Goal: Share content: Share content

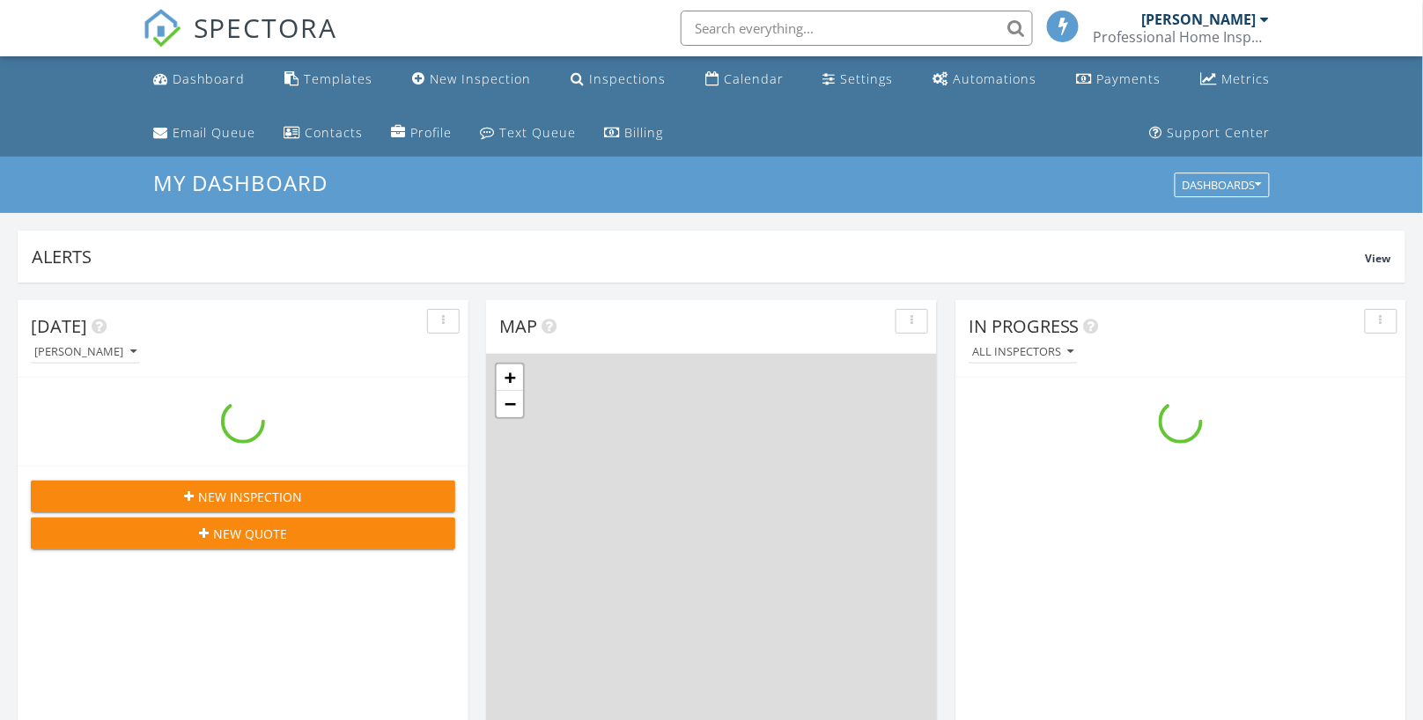
scroll to position [1633, 1454]
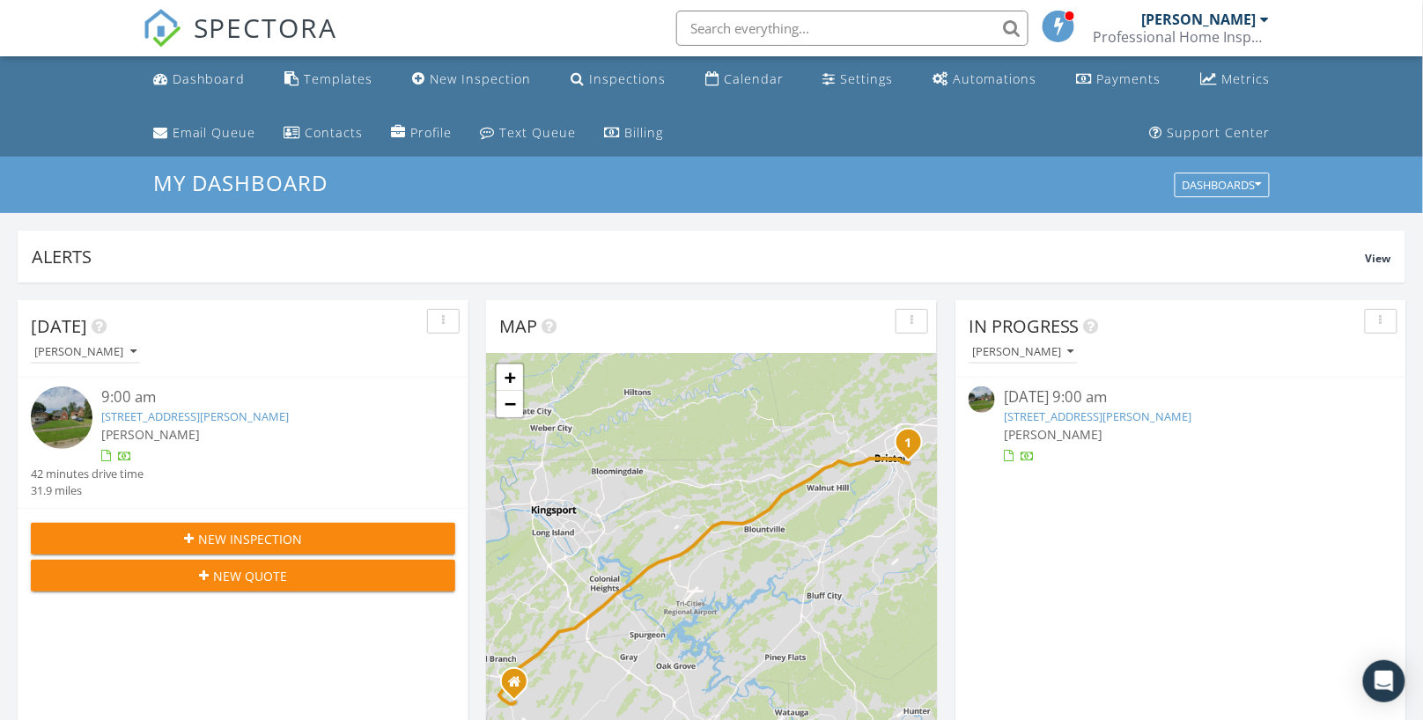
click at [46, 409] on img at bounding box center [62, 418] width 62 height 62
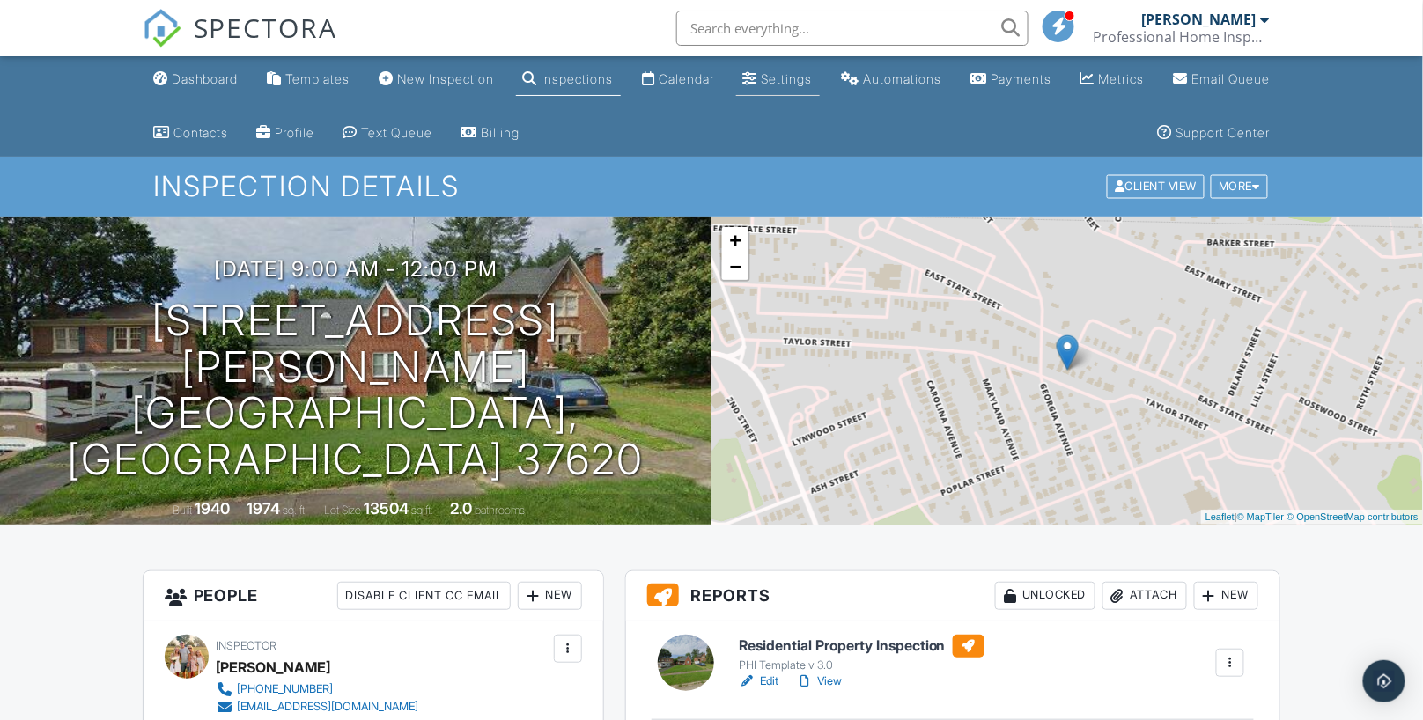
click at [813, 78] on div "Settings" at bounding box center [787, 78] width 51 height 15
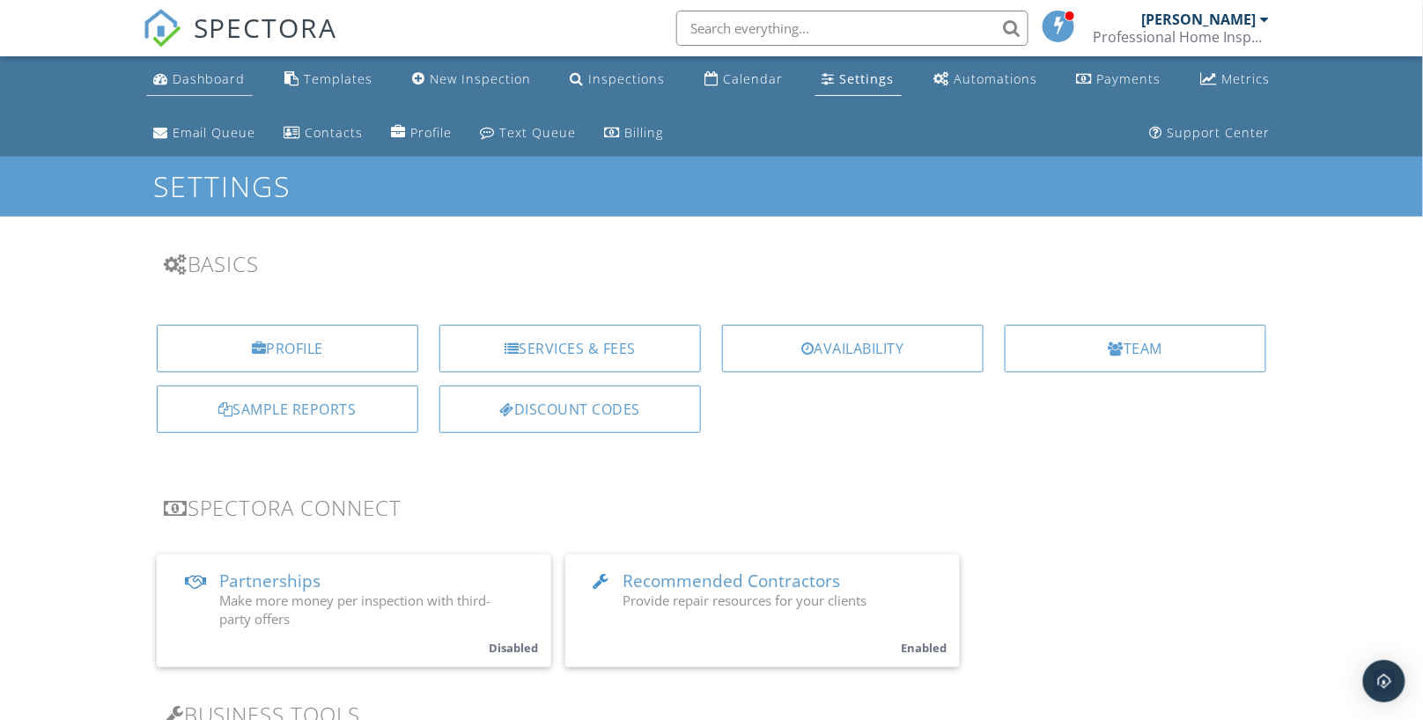
click at [211, 89] on link "Dashboard" at bounding box center [199, 79] width 107 height 33
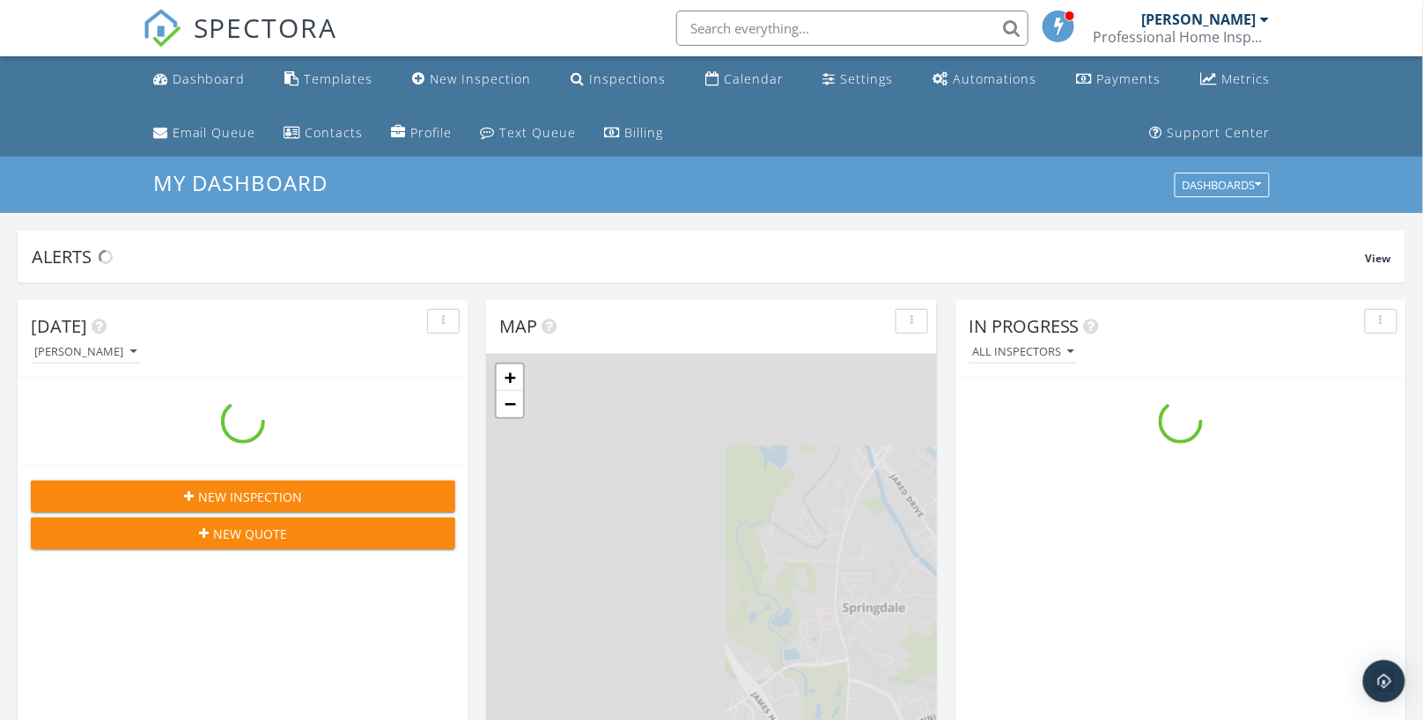
scroll to position [1633, 1454]
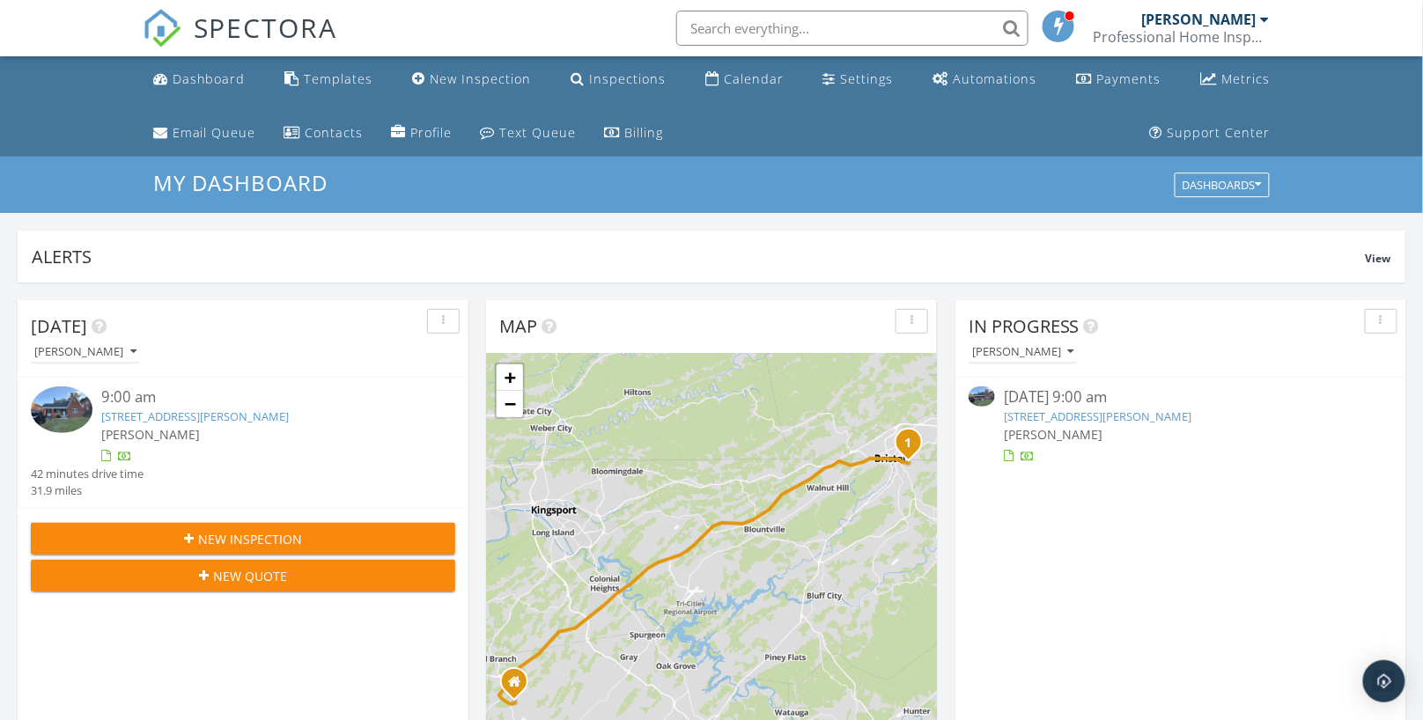
click at [154, 414] on link "707 Taylor St, Bristol, TN 37620" at bounding box center [195, 417] width 188 height 16
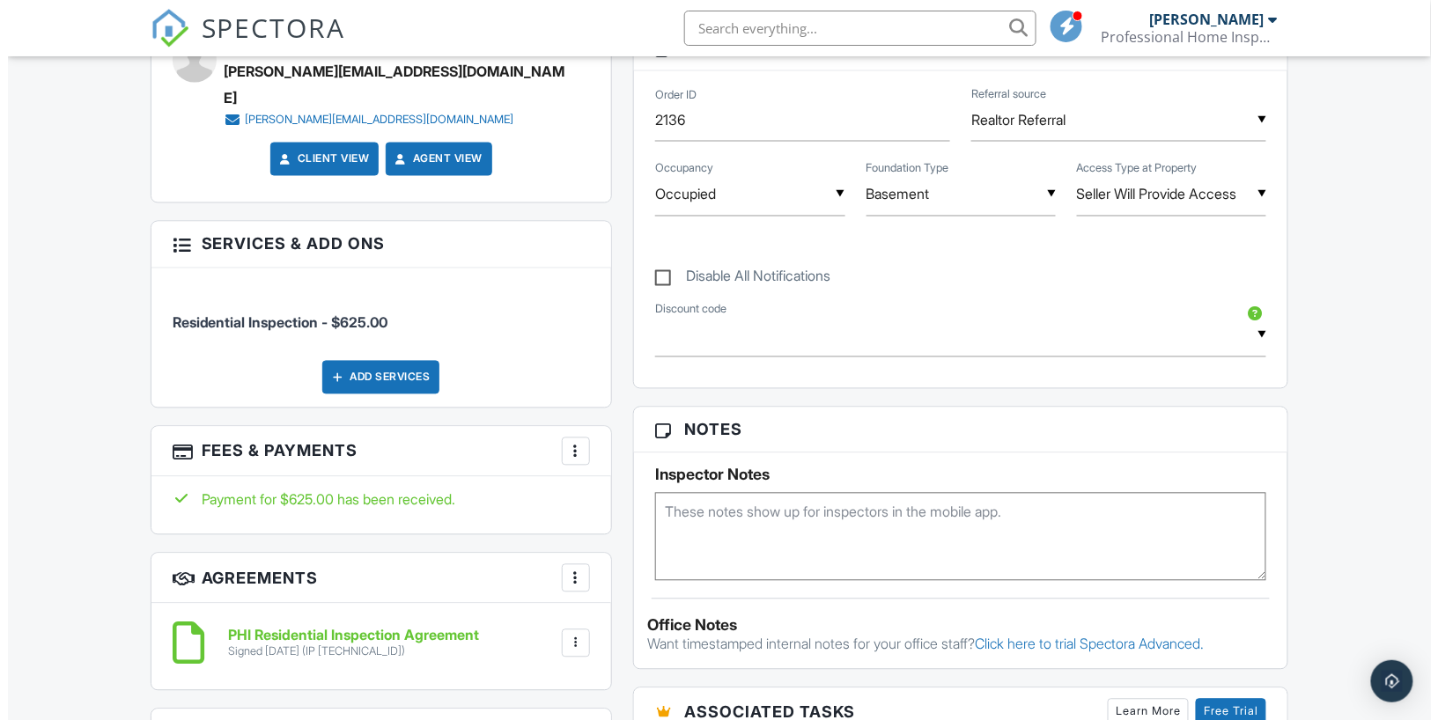
scroll to position [967, 0]
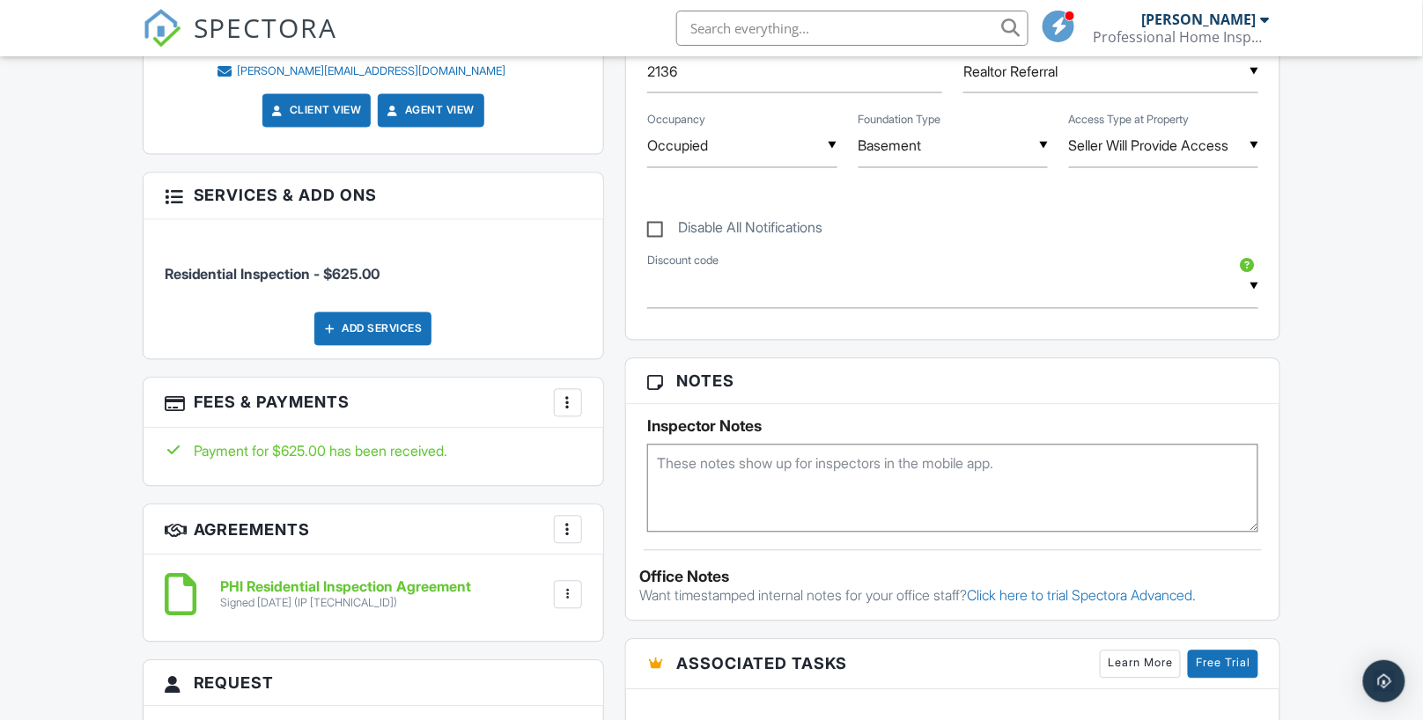
click at [574, 394] on div at bounding box center [568, 403] width 18 height 18
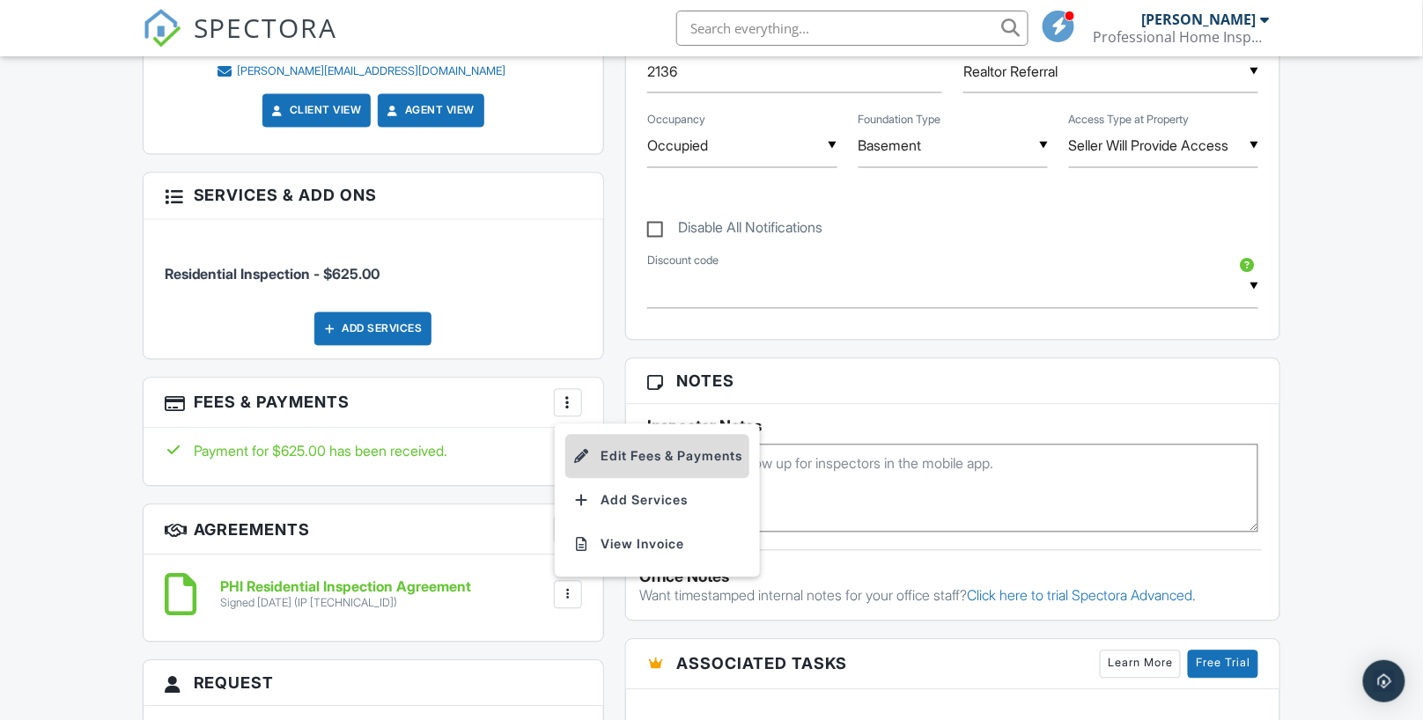
click at [659, 435] on li "Edit Fees & Payments" at bounding box center [657, 457] width 184 height 44
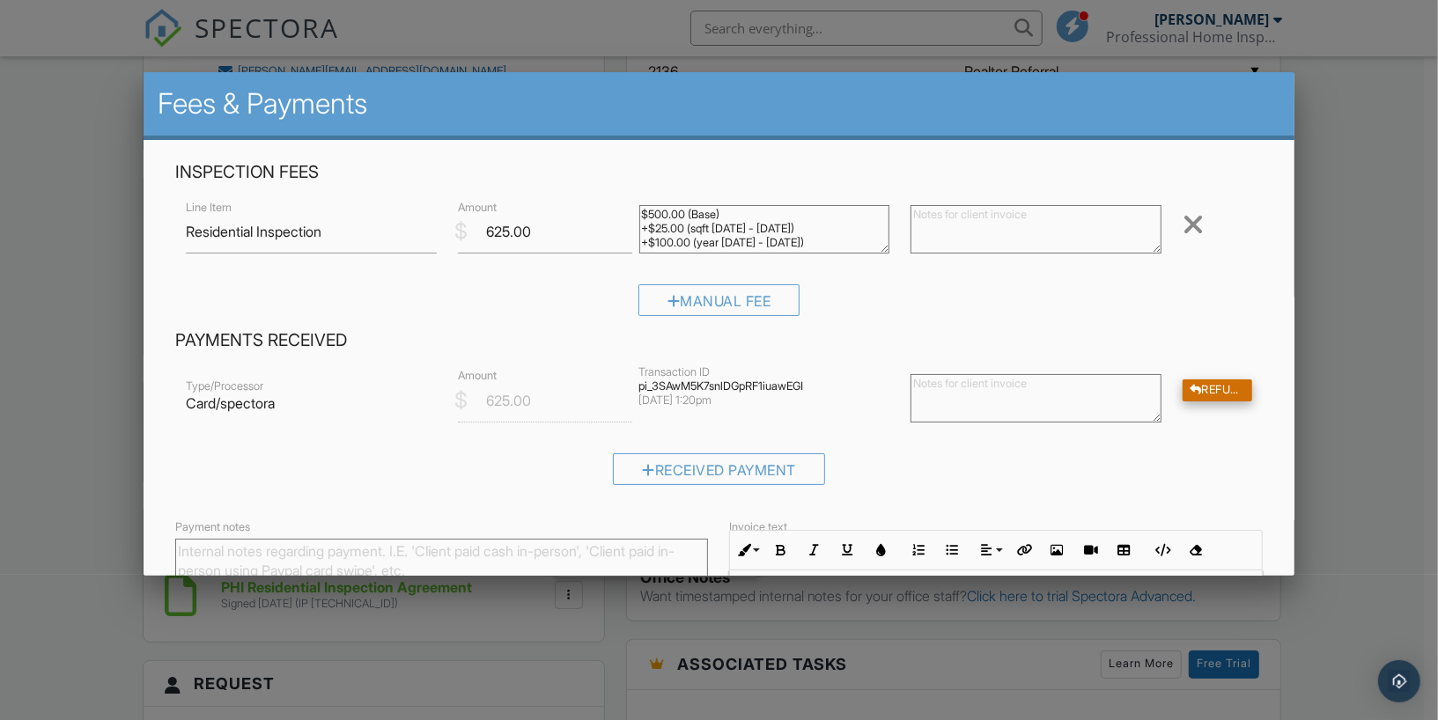
click at [1190, 392] on div at bounding box center [1196, 390] width 12 height 11
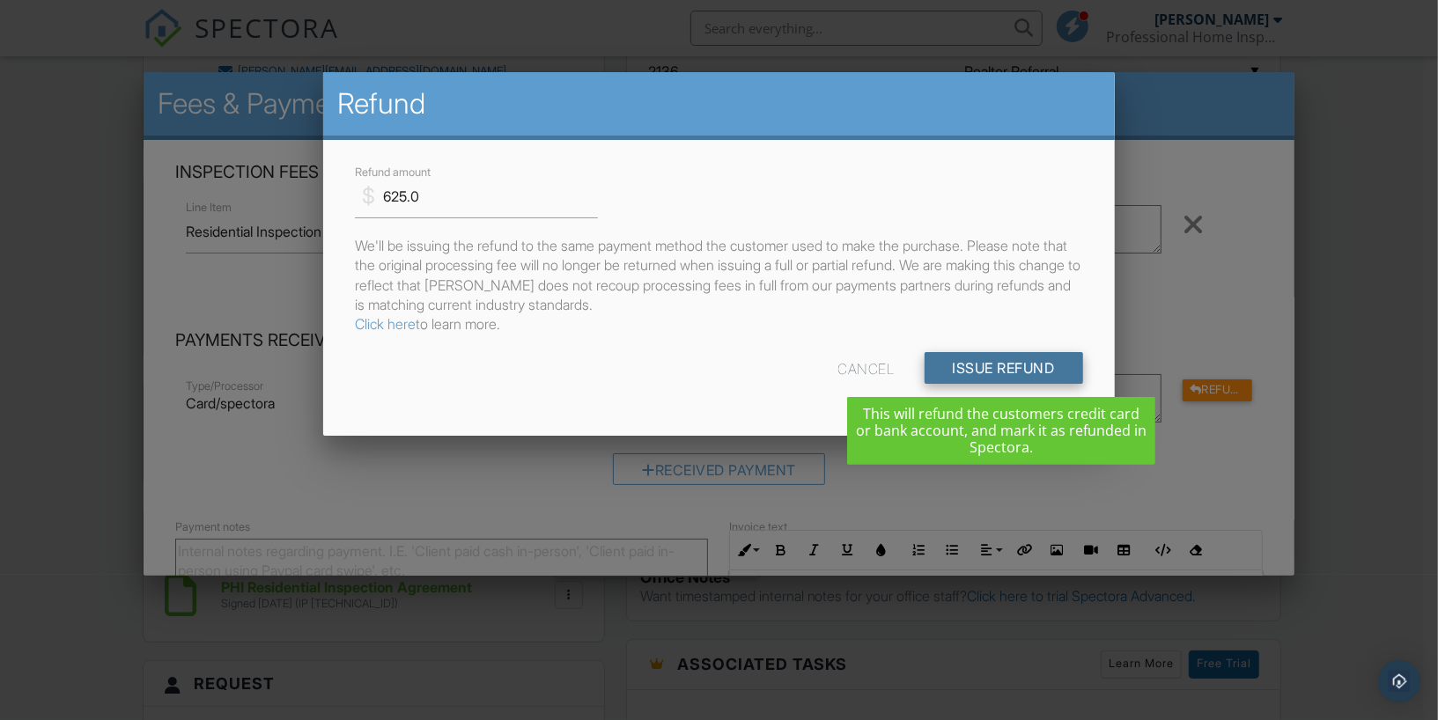
click at [1015, 366] on input "Issue Refund" at bounding box center [1004, 368] width 159 height 32
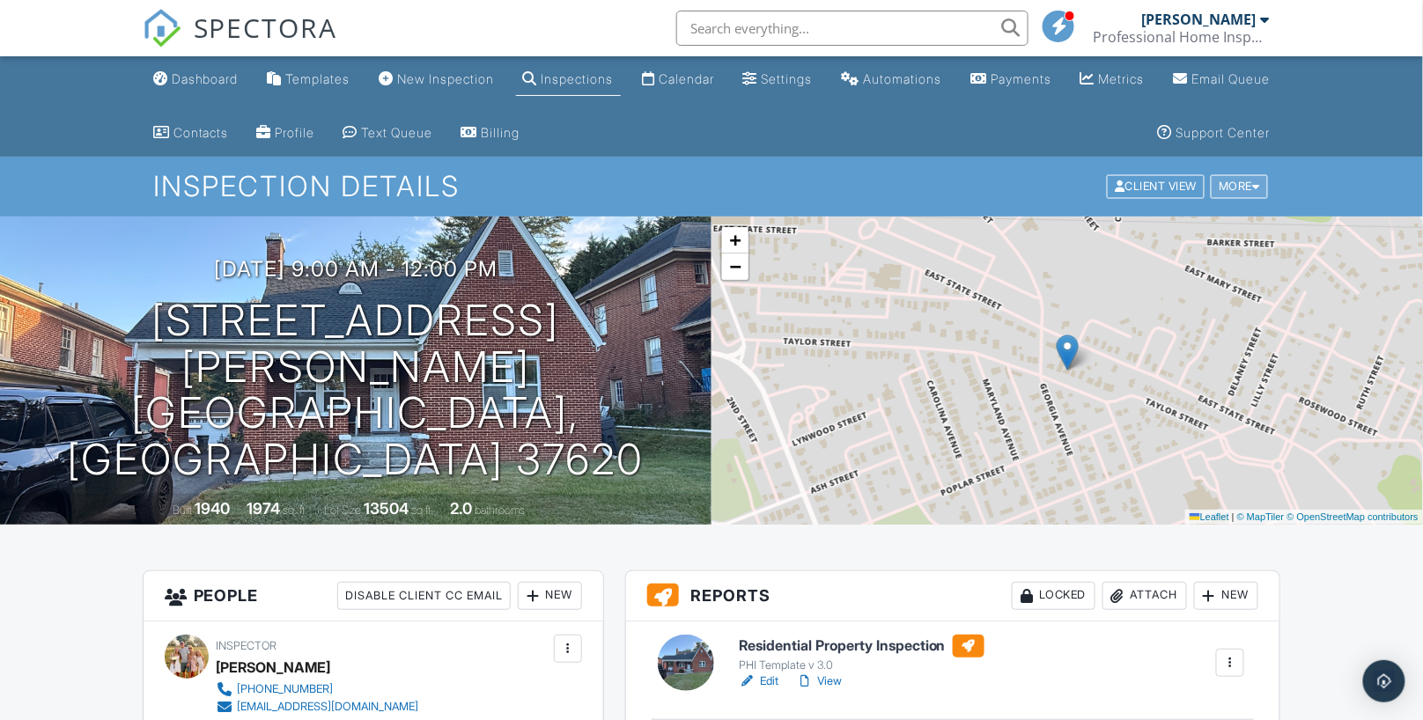
click at [1235, 186] on div "More" at bounding box center [1239, 187] width 57 height 24
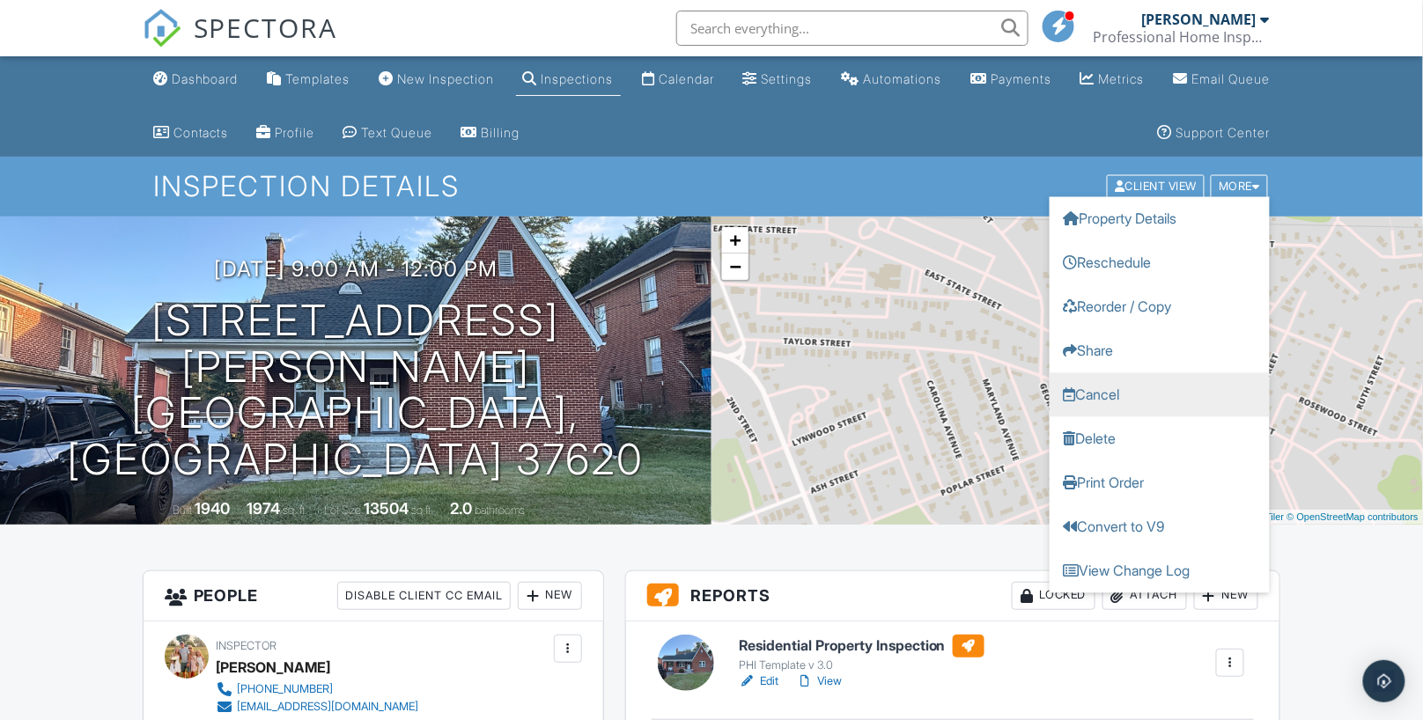
click at [1123, 399] on link "Cancel" at bounding box center [1160, 395] width 220 height 44
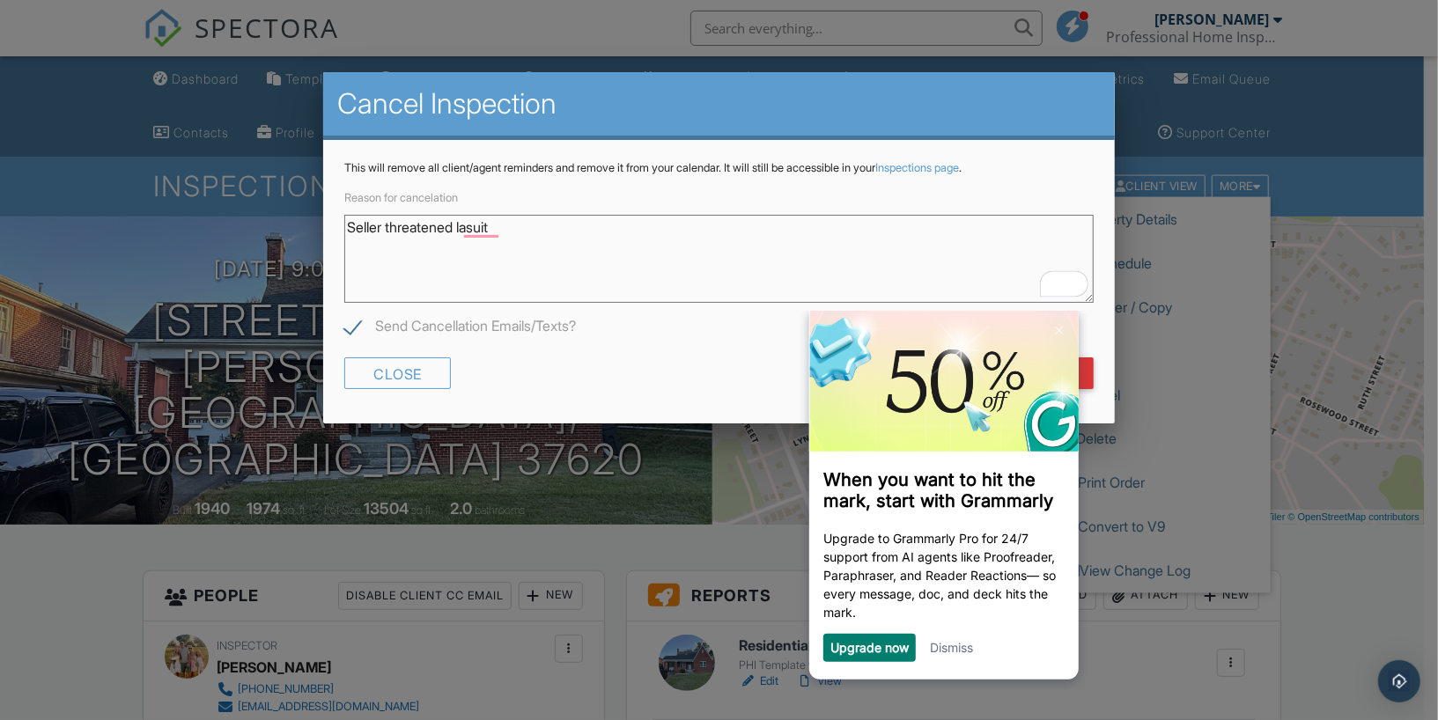
click at [947, 649] on link "Dismiss" at bounding box center [950, 646] width 43 height 15
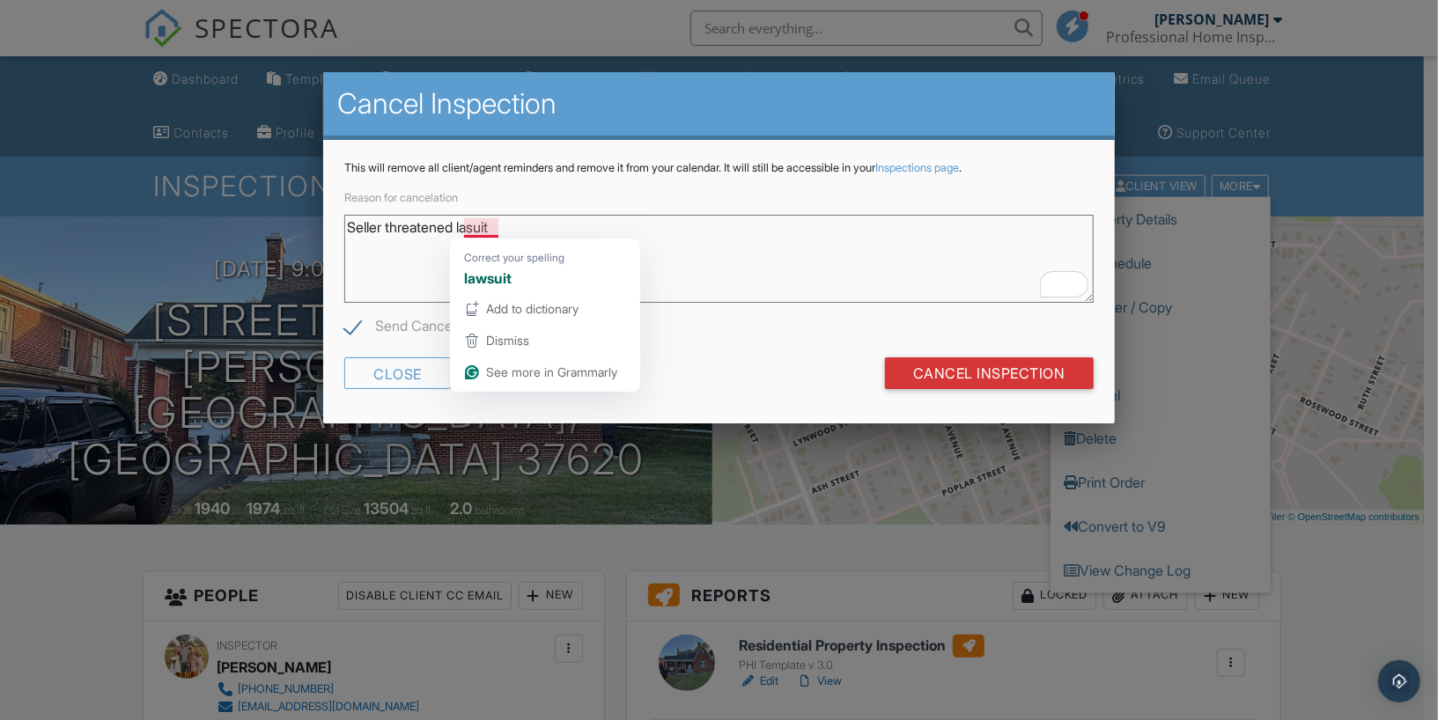
click at [475, 231] on textarea "Seller threatened lasuit" at bounding box center [718, 259] width 748 height 88
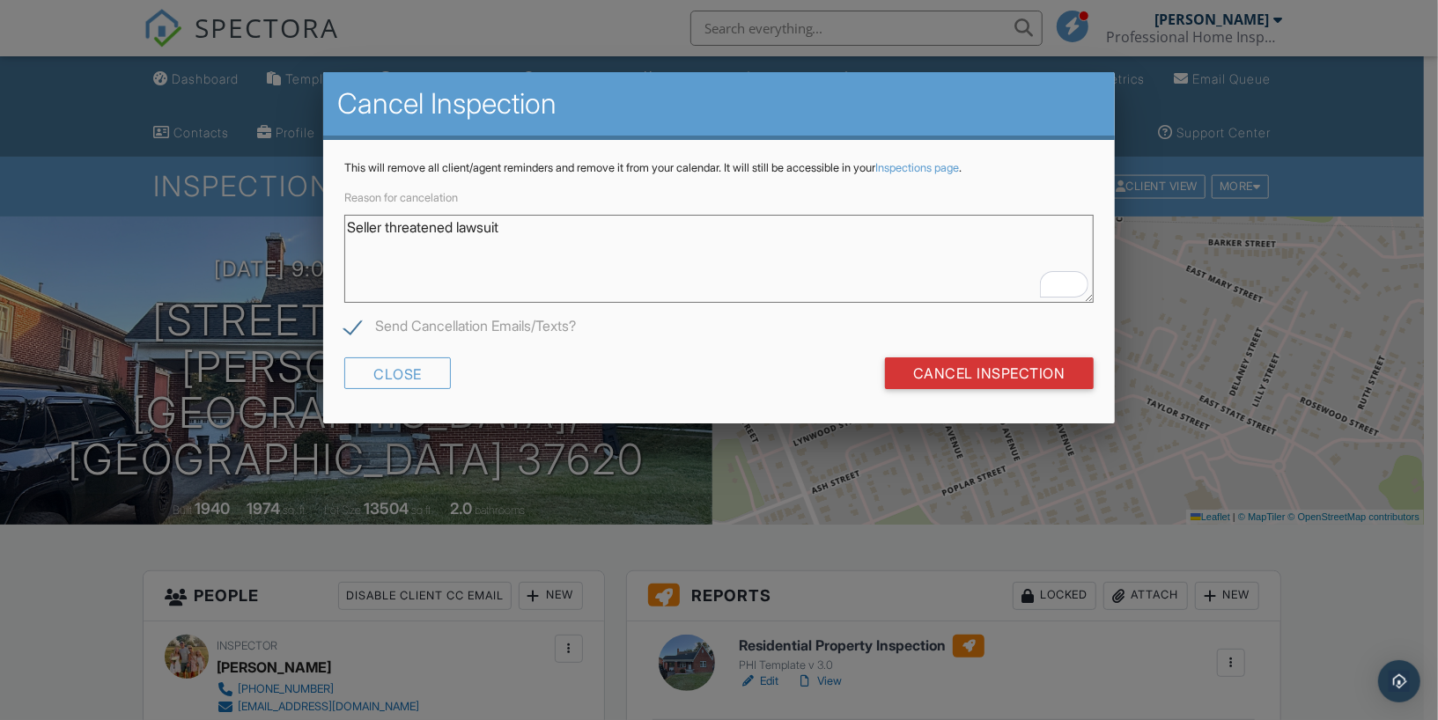
click at [526, 226] on textarea "Seller threatened lawsuit" at bounding box center [718, 259] width 748 height 88
type textarea "Seller threatened a lawsuit at the end of the inspection. On bodycam."
click at [354, 320] on label "Send Cancellation Emails/Texts?" at bounding box center [460, 329] width 232 height 22
checkbox input "false"
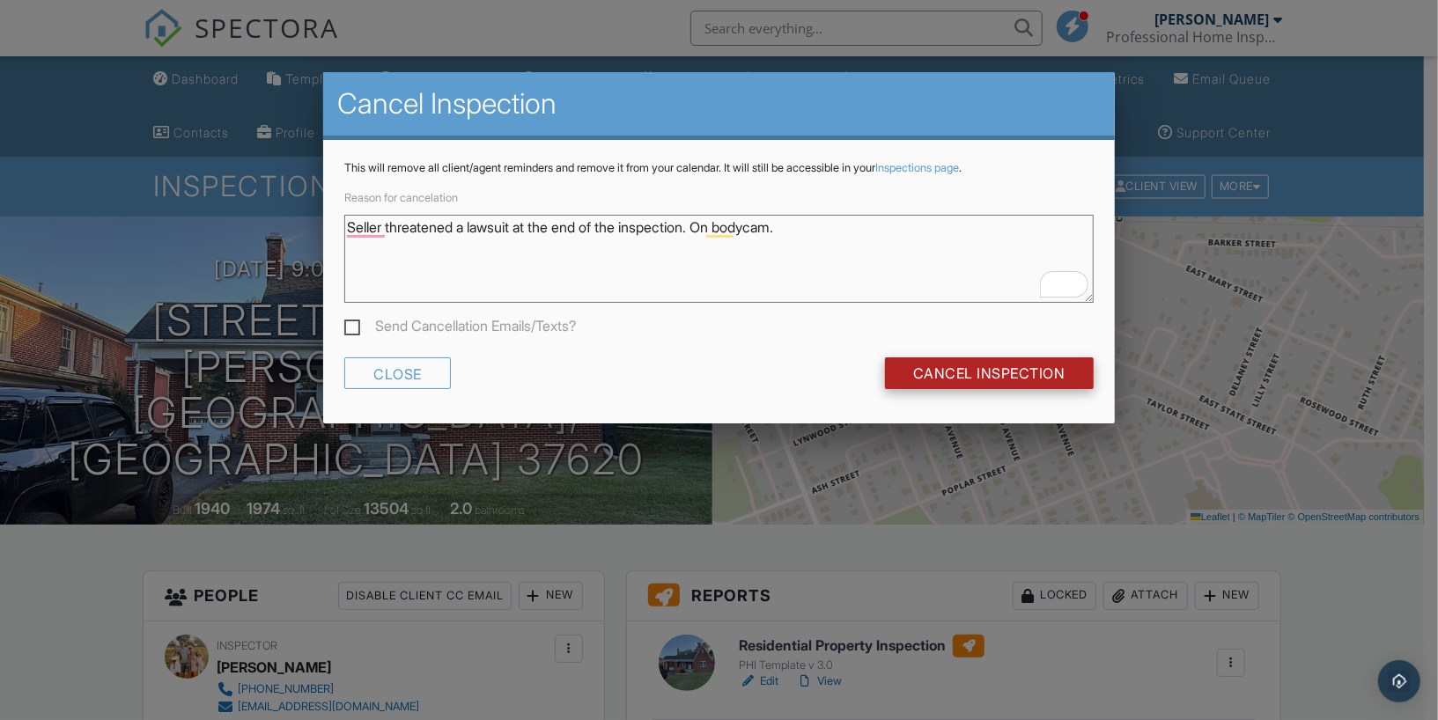
click at [964, 371] on input "Cancel Inspection" at bounding box center [989, 374] width 209 height 32
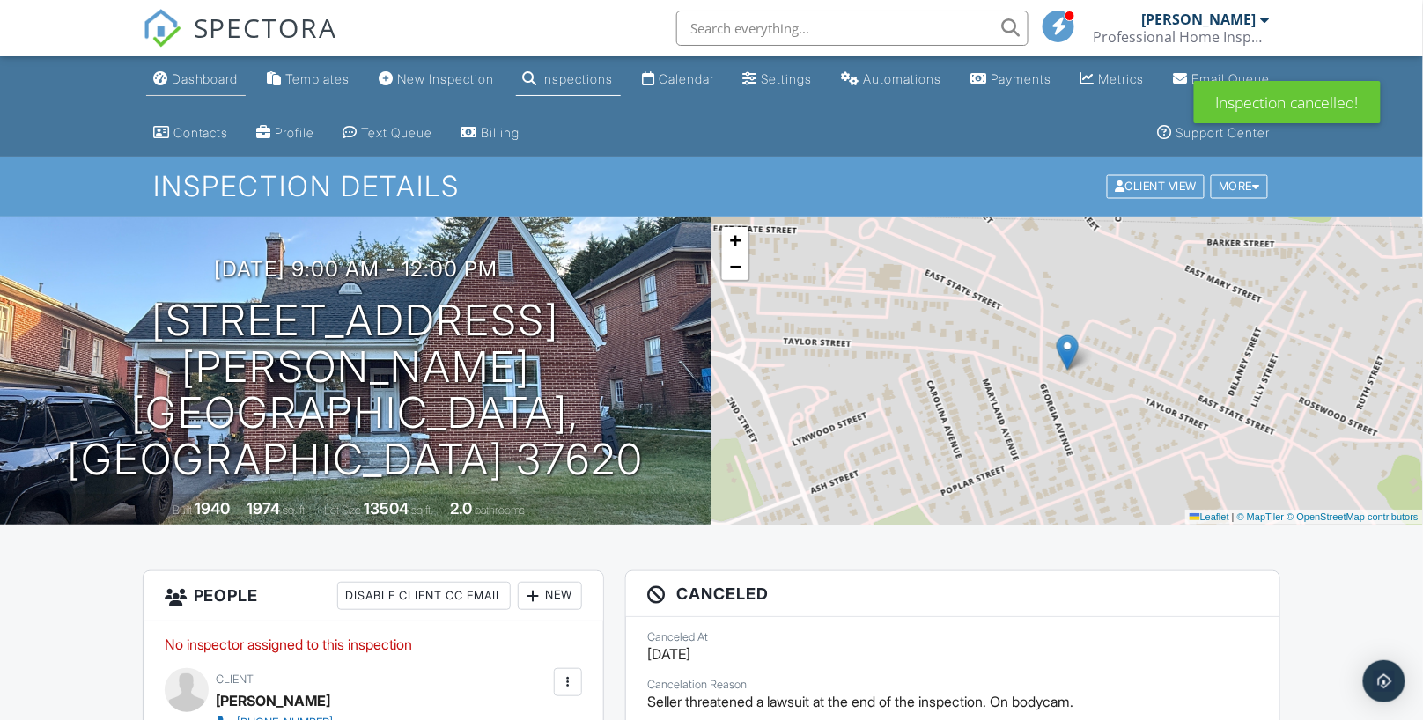
click at [191, 82] on div "Dashboard" at bounding box center [205, 78] width 67 height 15
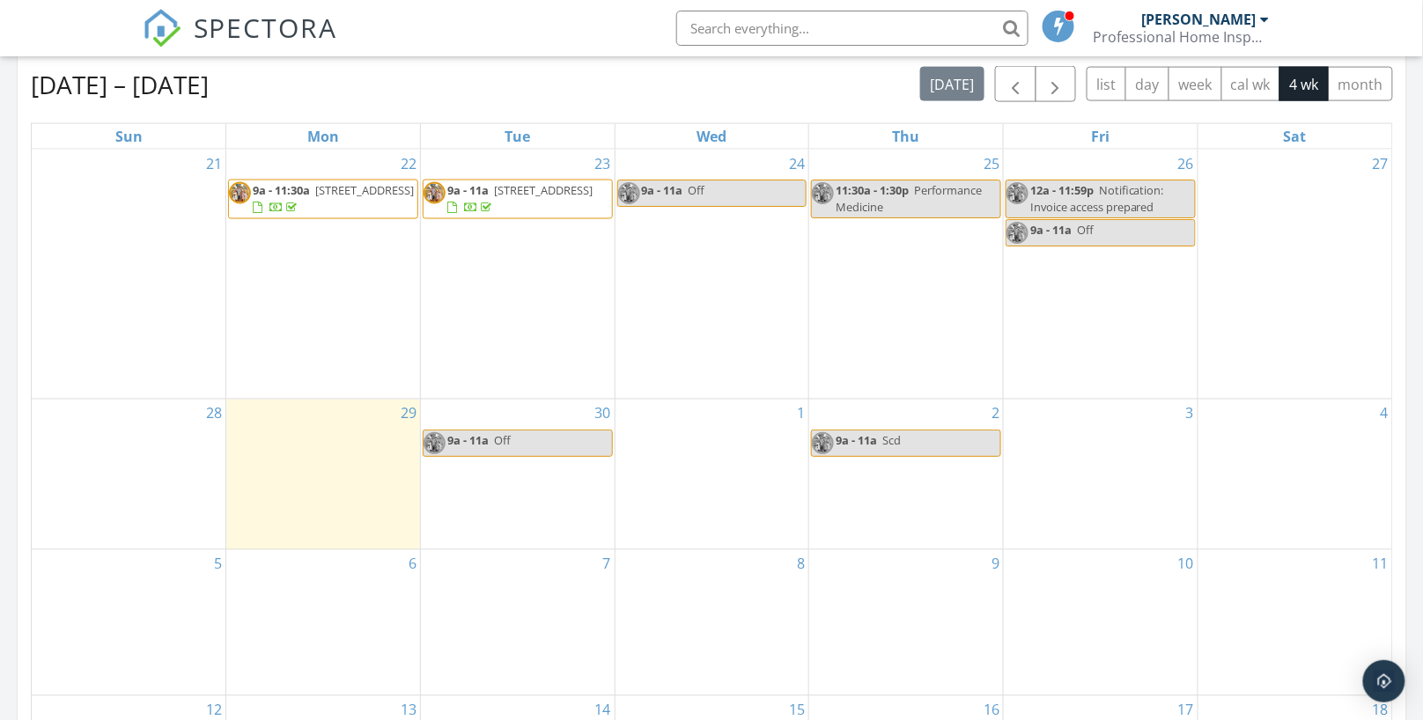
scroll to position [833, 0]
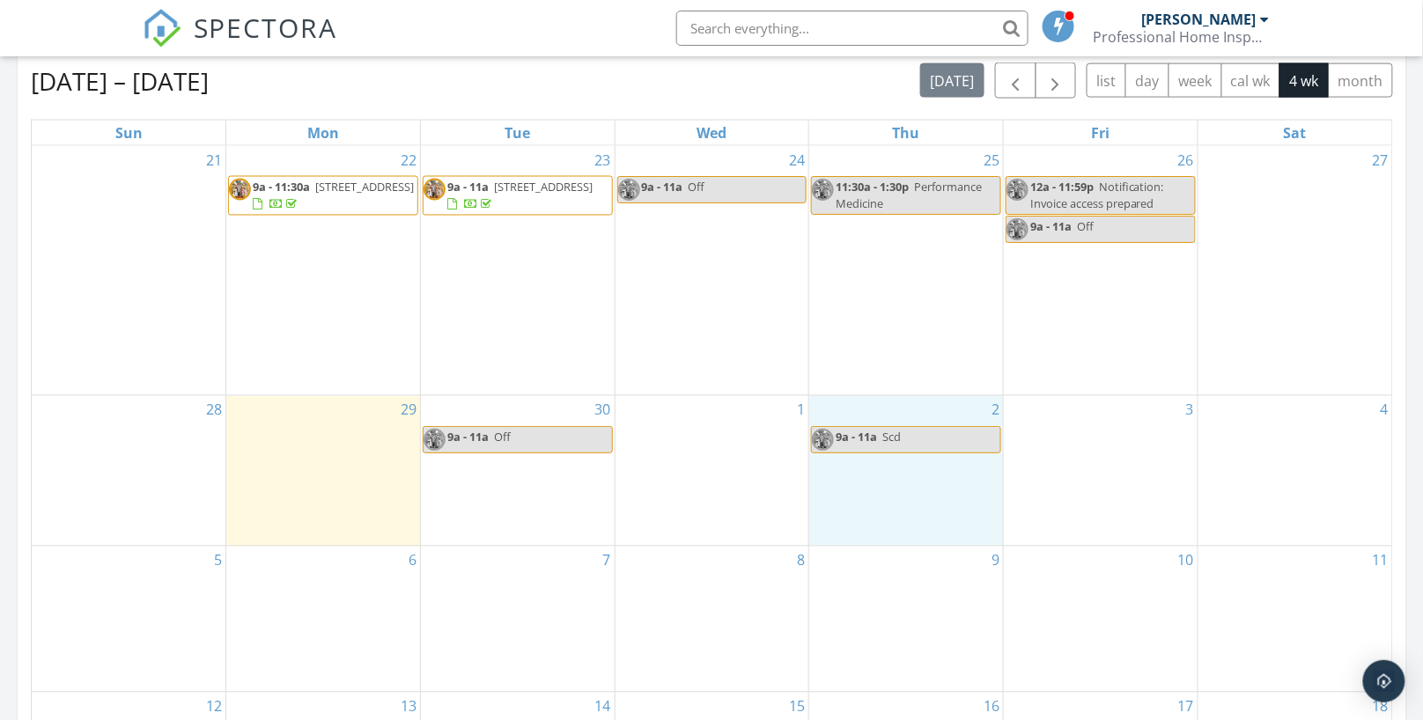
click at [878, 403] on div "2 9a - 11a Scd" at bounding box center [906, 471] width 194 height 150
click at [906, 337] on link "Inspection" at bounding box center [903, 334] width 91 height 28
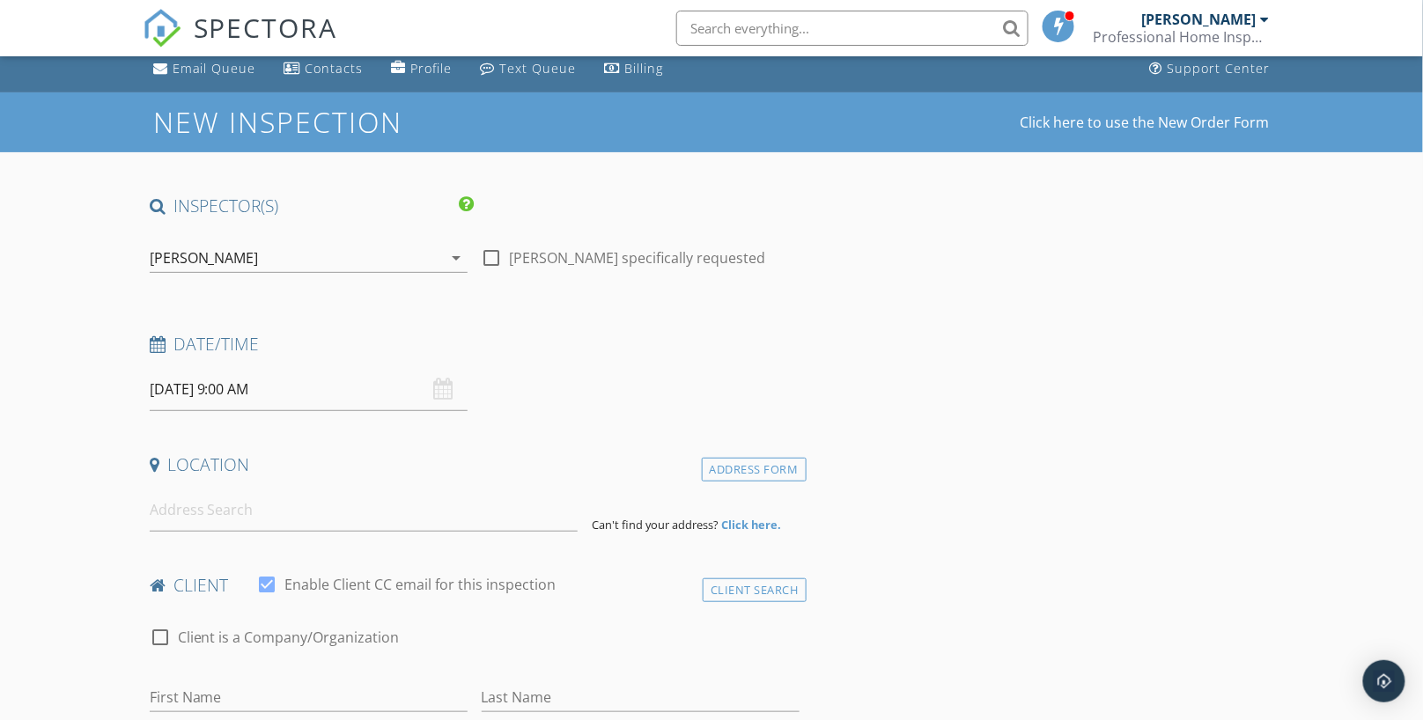
scroll to position [197, 0]
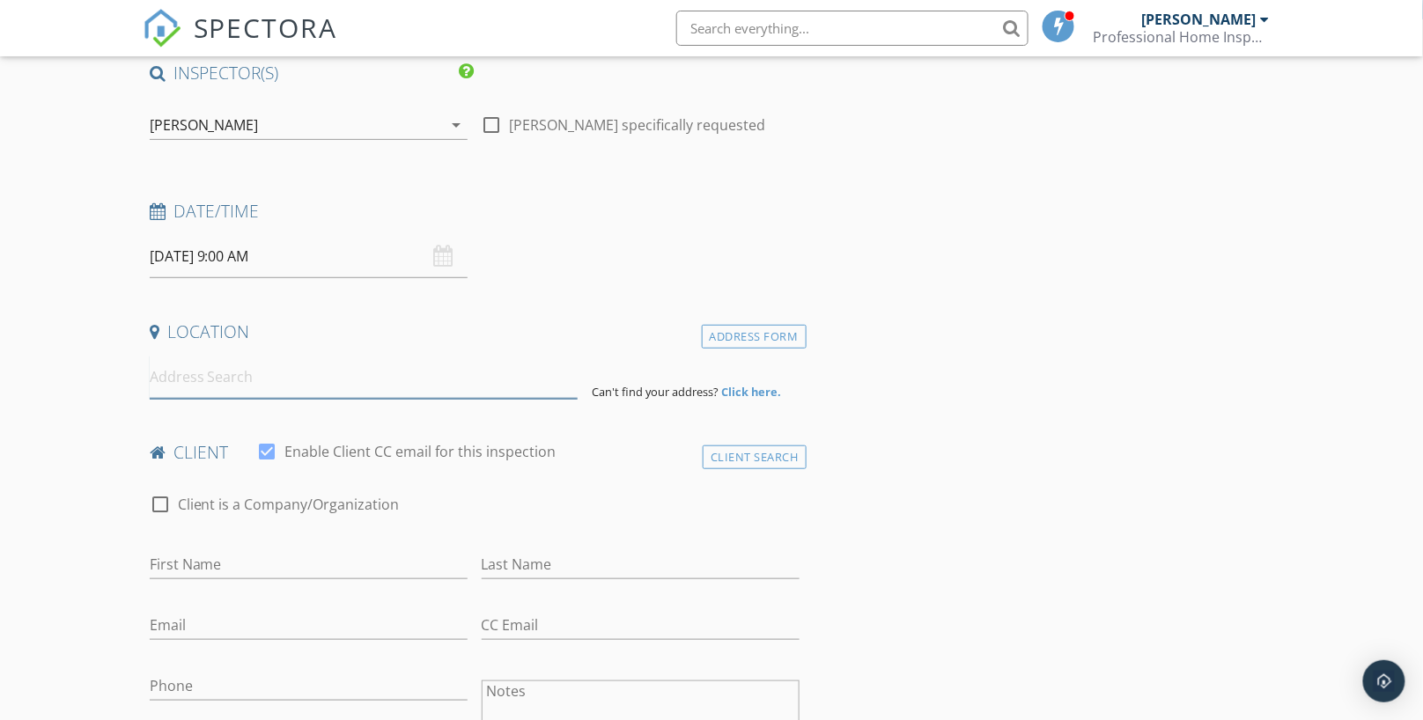
click at [355, 365] on input at bounding box center [364, 377] width 429 height 43
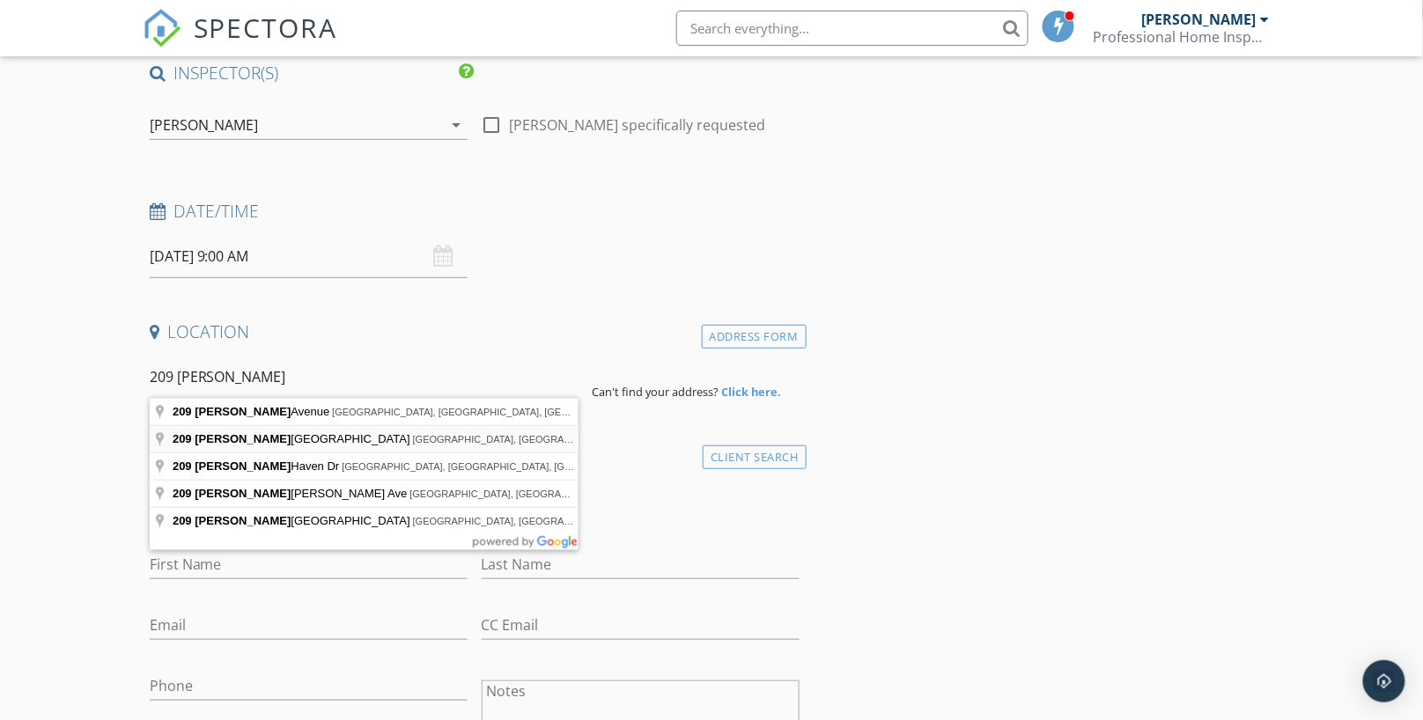
type input "209 Glen Oaks Drive, Johnson City, TN, USA"
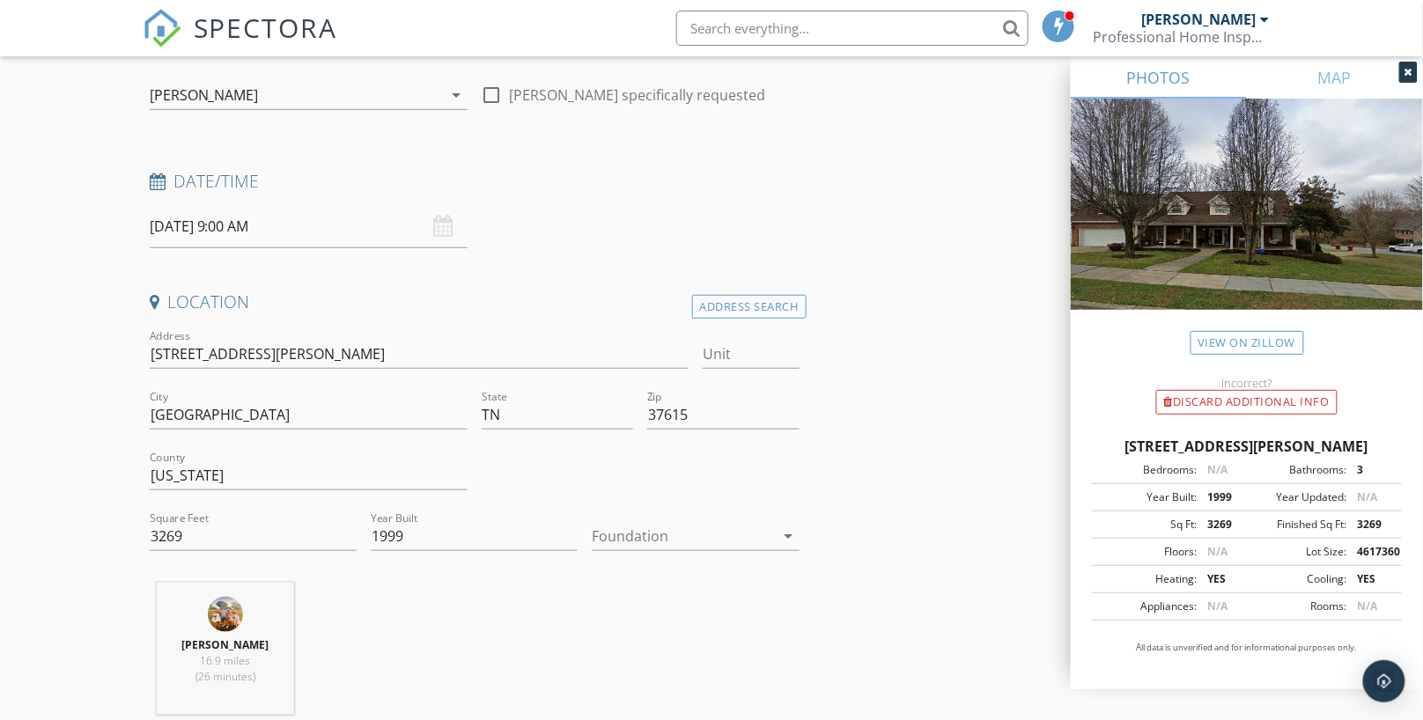
scroll to position [232, 0]
drag, startPoint x: 185, startPoint y: 529, endPoint x: 158, endPoint y: 531, distance: 27.4
click at [158, 531] on input "3269" at bounding box center [253, 532] width 207 height 29
type input "3500"
click at [696, 527] on div at bounding box center [683, 532] width 182 height 28
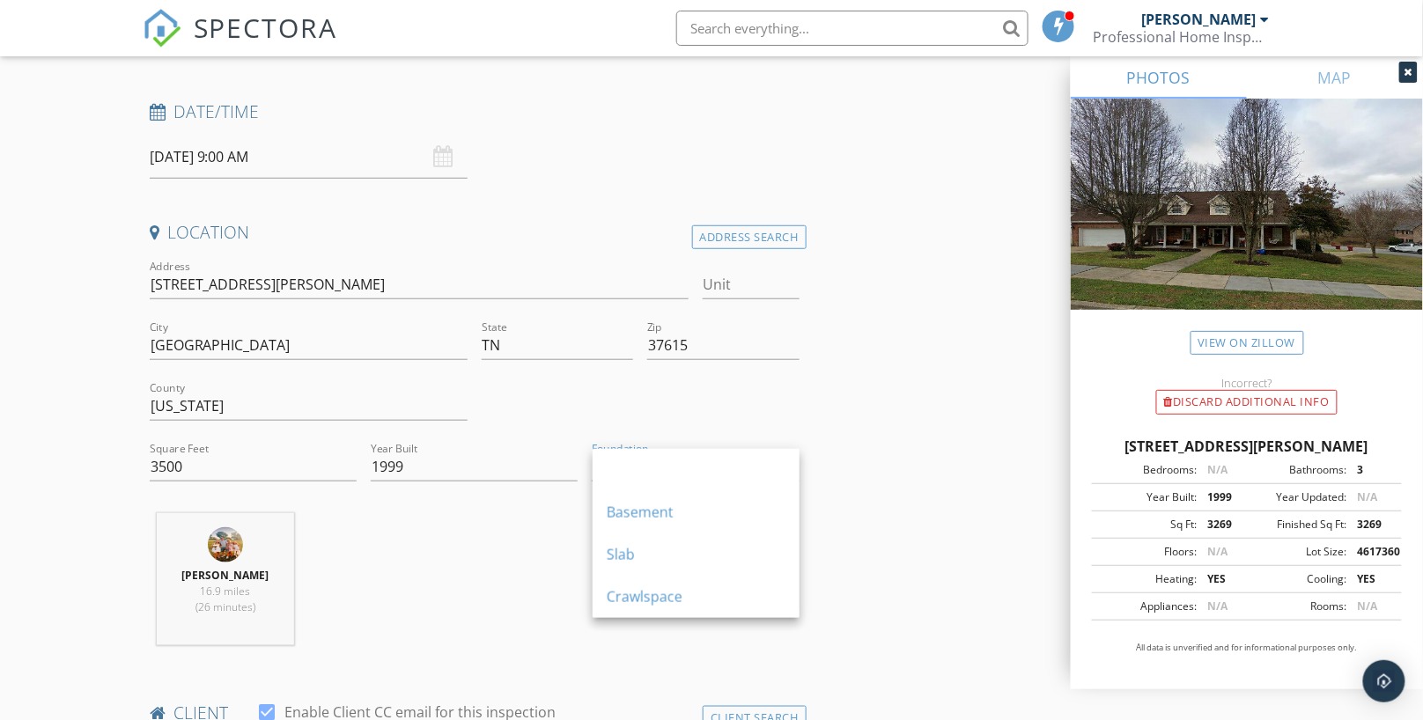
scroll to position [338, 0]
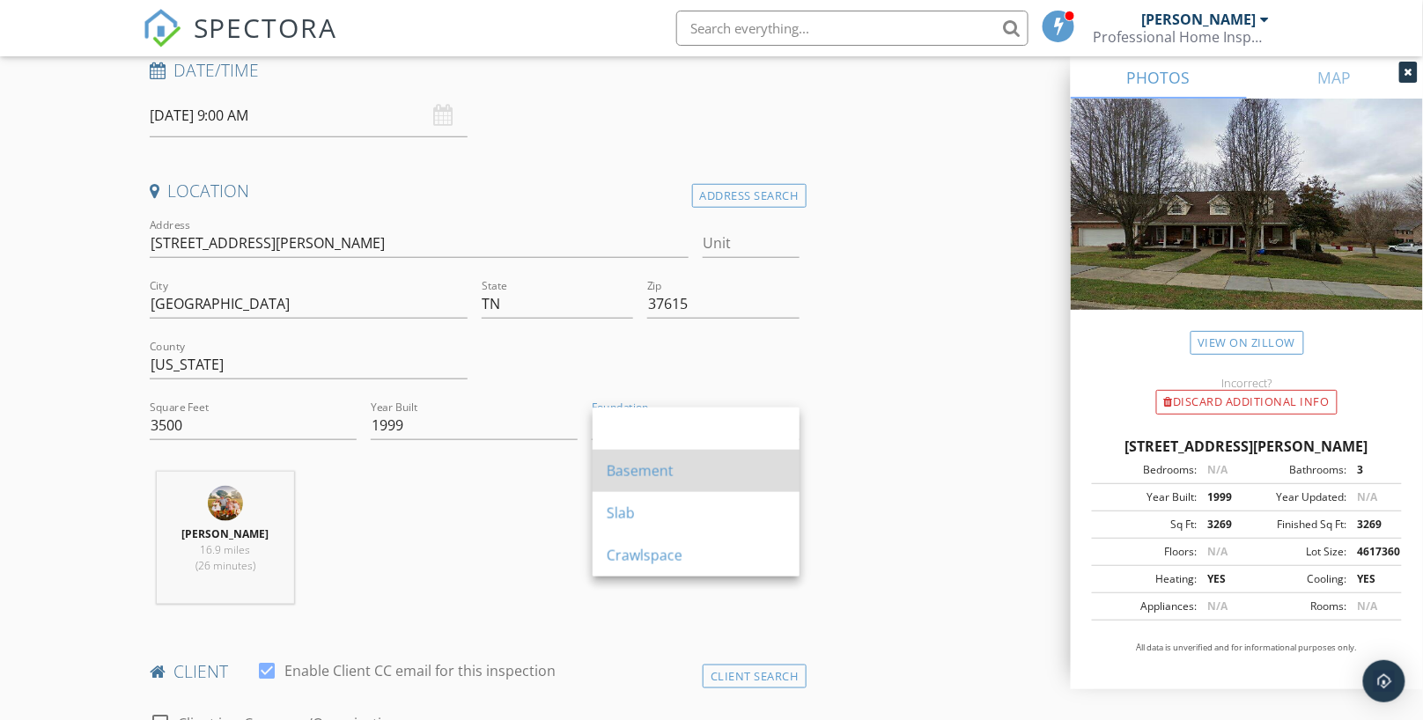
click at [629, 473] on div "Basement" at bounding box center [696, 471] width 179 height 21
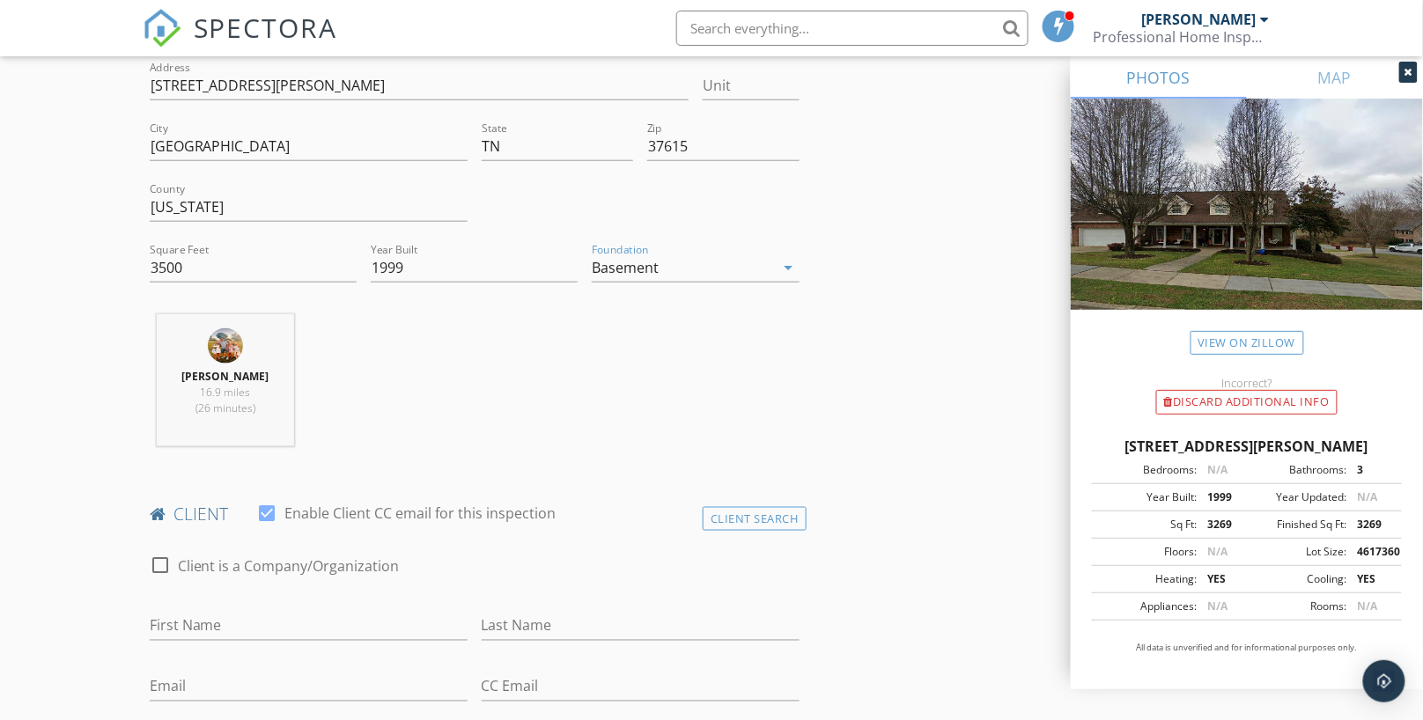
scroll to position [613, 0]
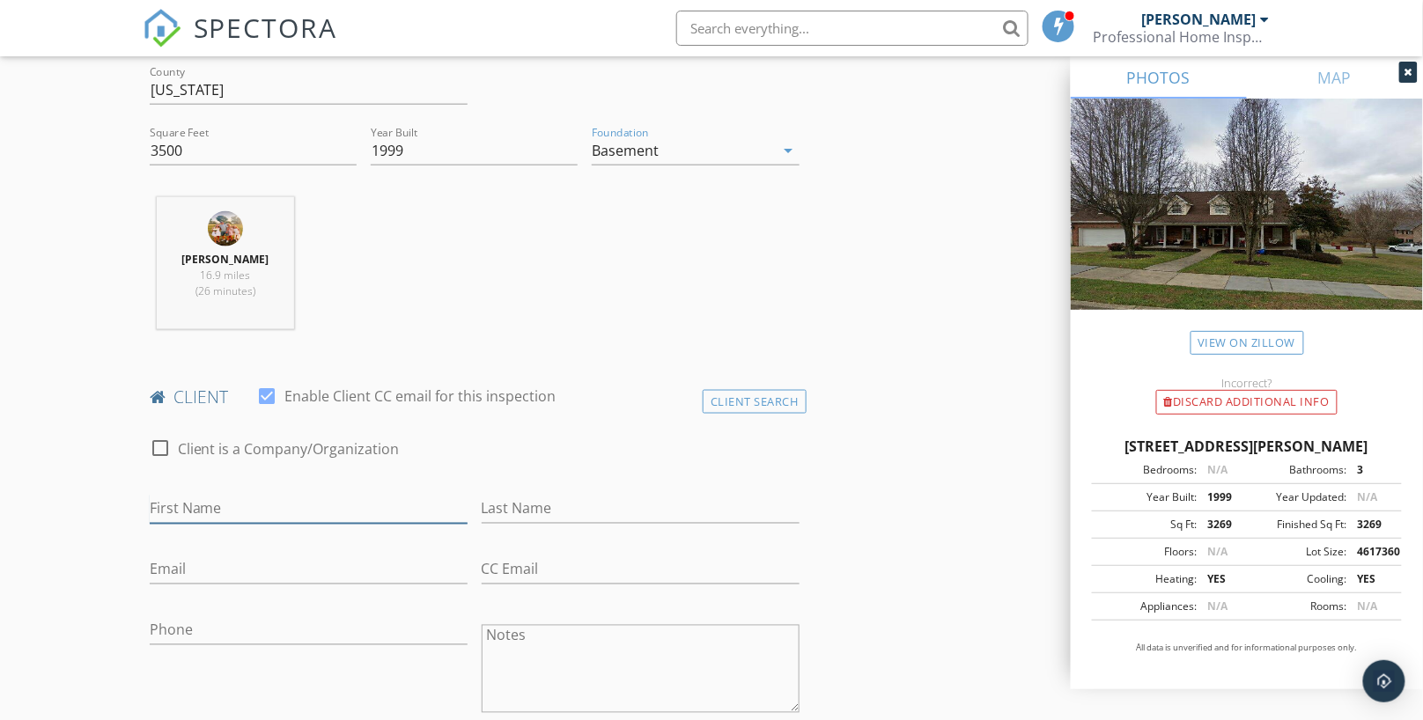
click at [212, 502] on input "First Name" at bounding box center [309, 509] width 318 height 29
type input "Mark"
type input "Coffey"
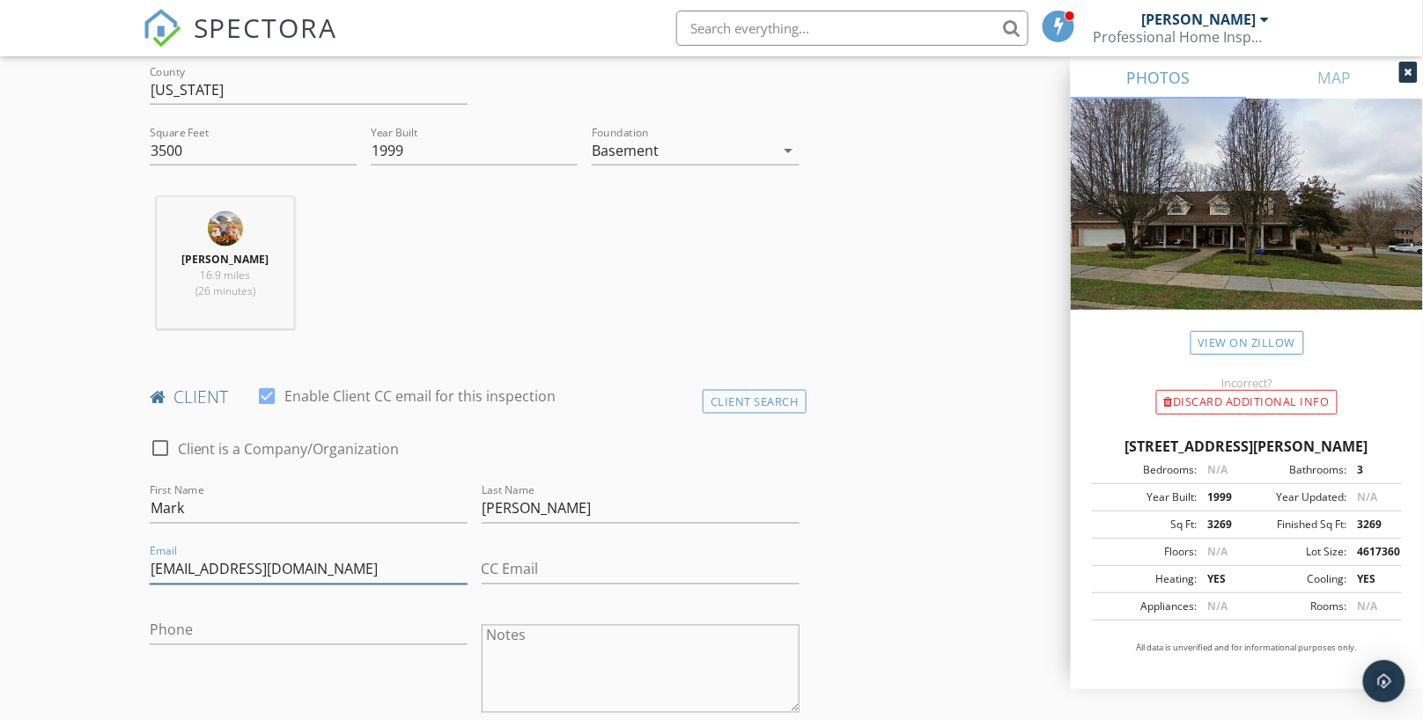
type input "ma.coffey1996@gmail.com"
click at [187, 616] on input "Phone" at bounding box center [309, 630] width 318 height 29
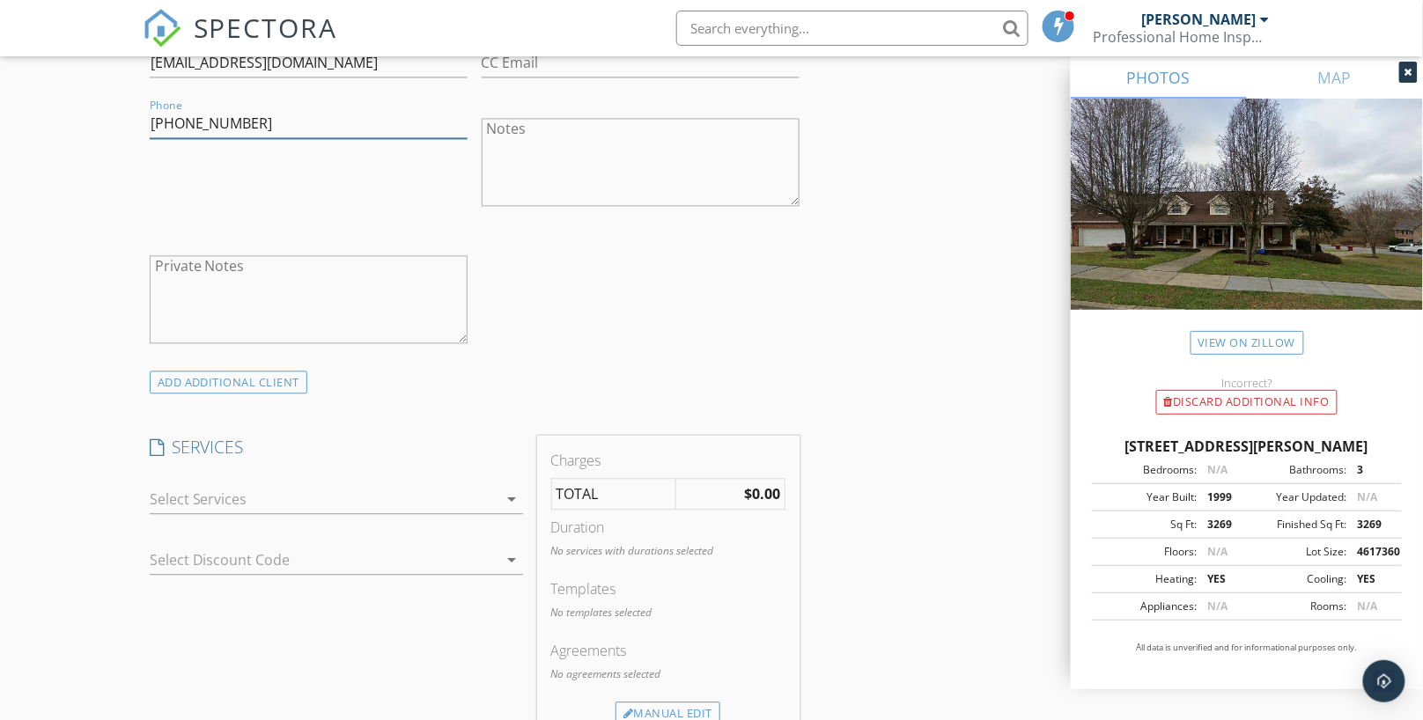
scroll to position [1121, 0]
type input "865-771-2238"
click at [253, 491] on div at bounding box center [324, 498] width 349 height 28
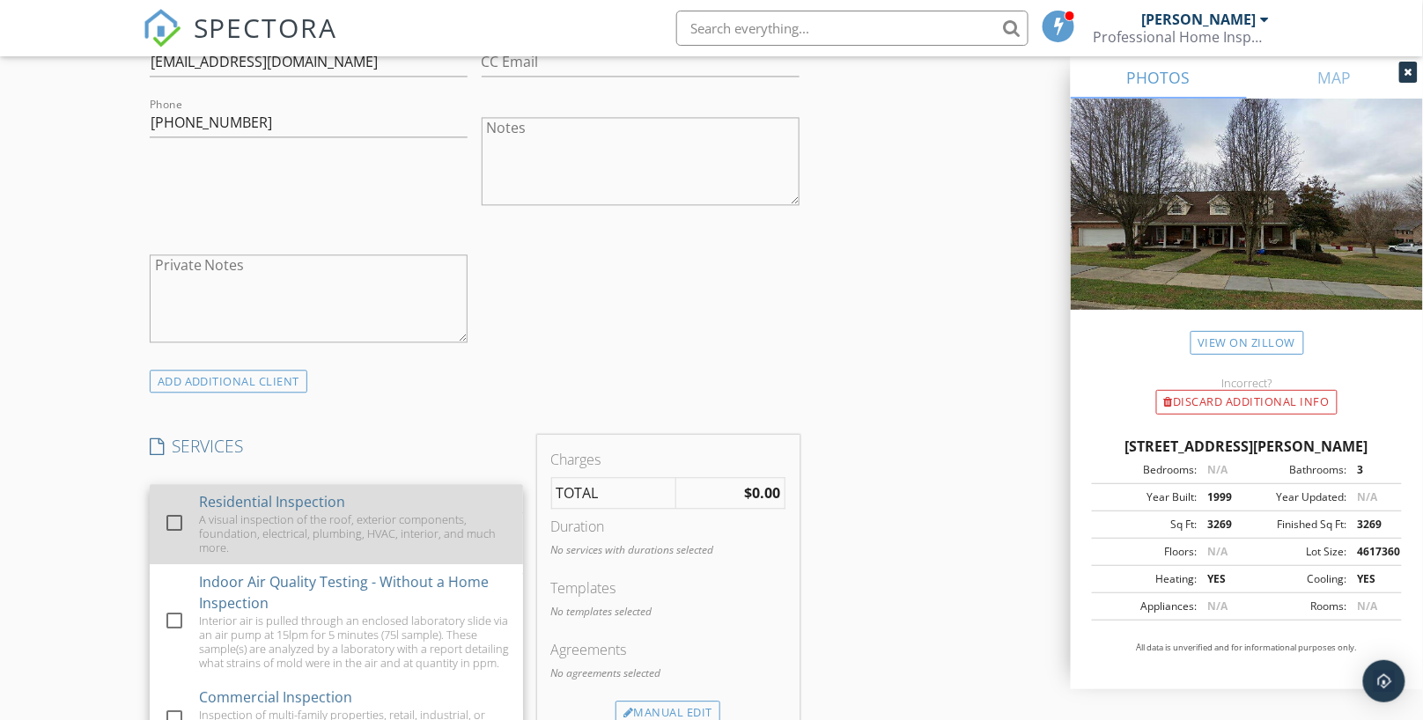
click at [262, 512] on div "A visual inspection of the roof, exterior components, foundation, electrical, p…" at bounding box center [354, 533] width 310 height 42
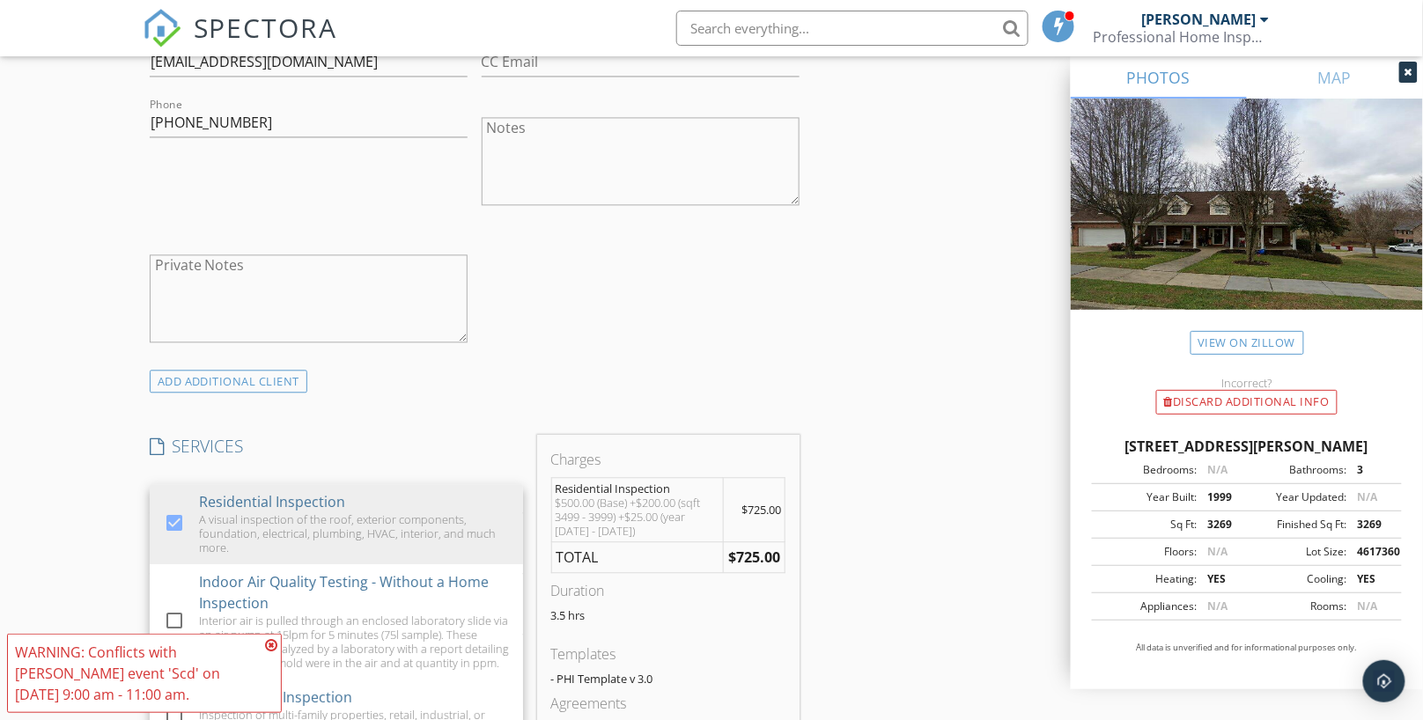
click at [270, 645] on icon at bounding box center [271, 645] width 12 height 14
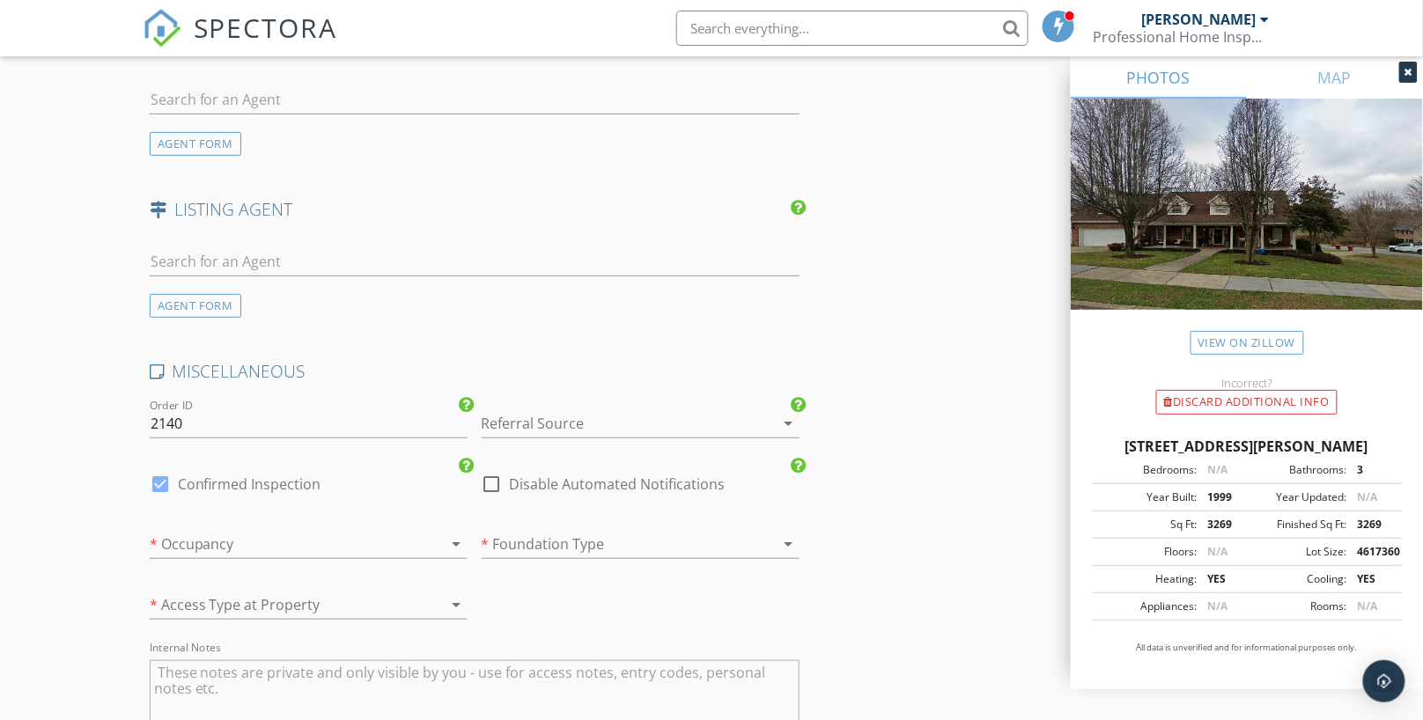
scroll to position [2259, 0]
click at [510, 417] on div at bounding box center [616, 422] width 269 height 28
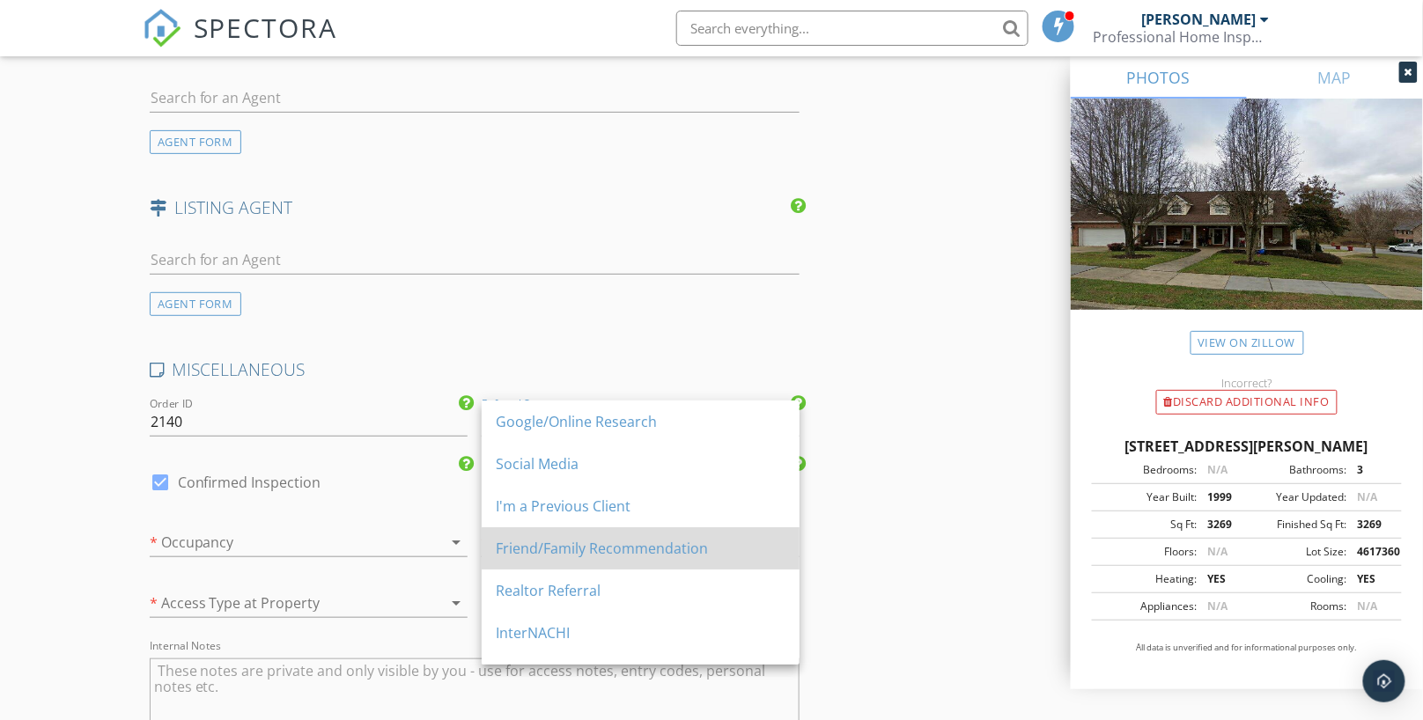
click at [573, 550] on div "Friend/Family Recommendation" at bounding box center [641, 548] width 290 height 21
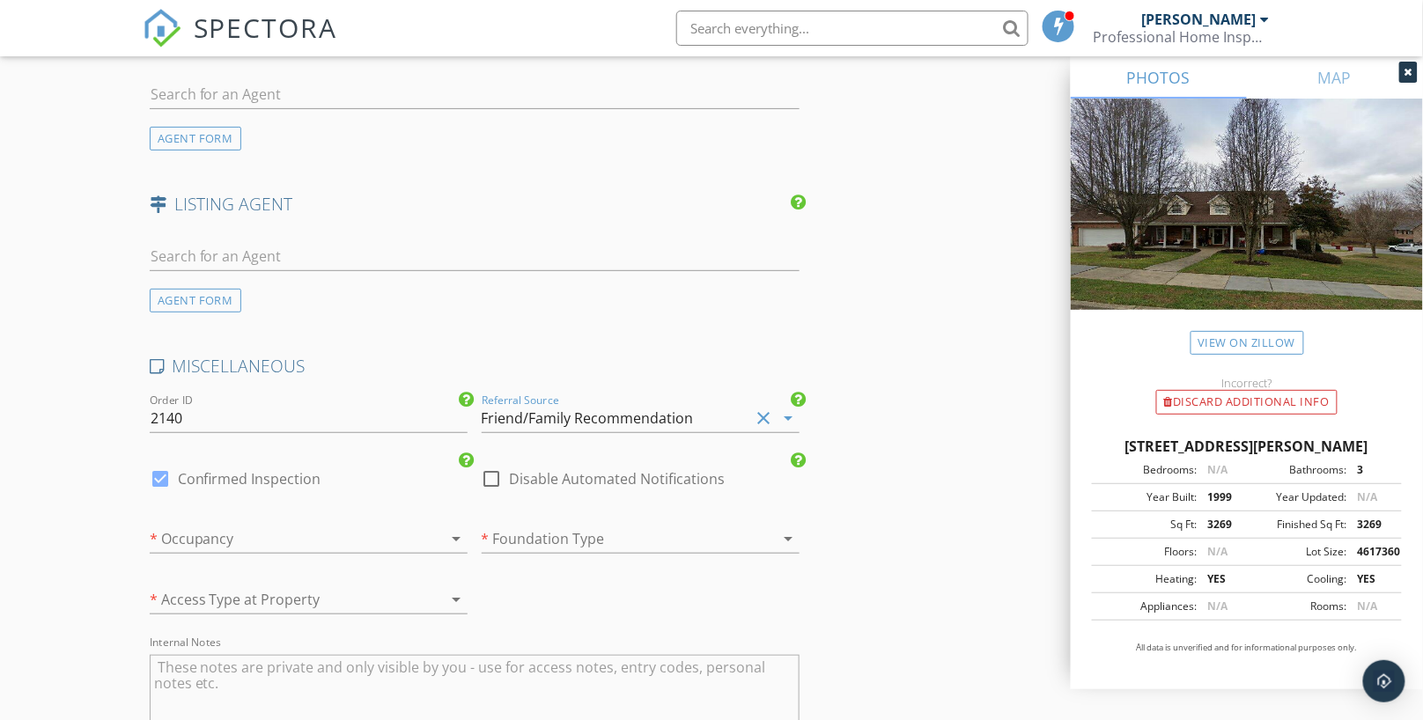
scroll to position [2263, 0]
click at [375, 528] on div at bounding box center [284, 538] width 269 height 28
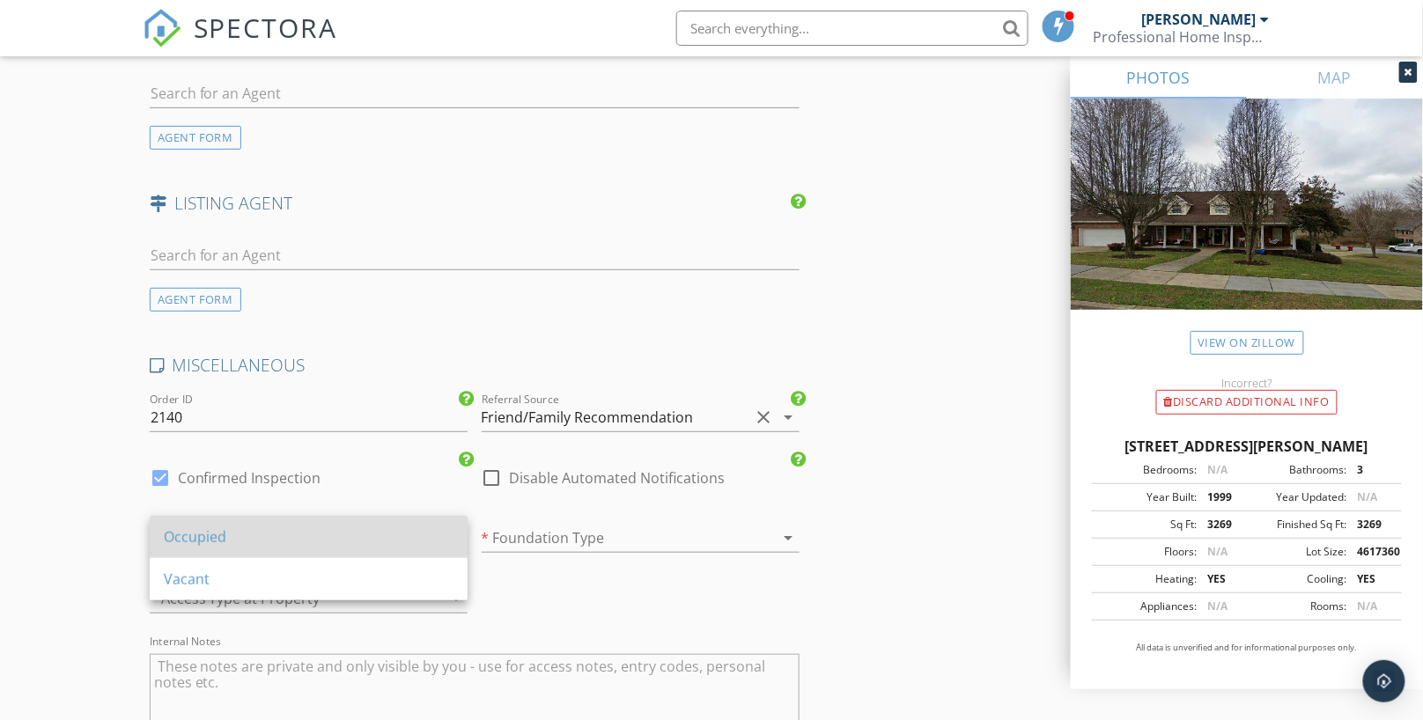
click at [365, 535] on div "Occupied" at bounding box center [309, 537] width 290 height 21
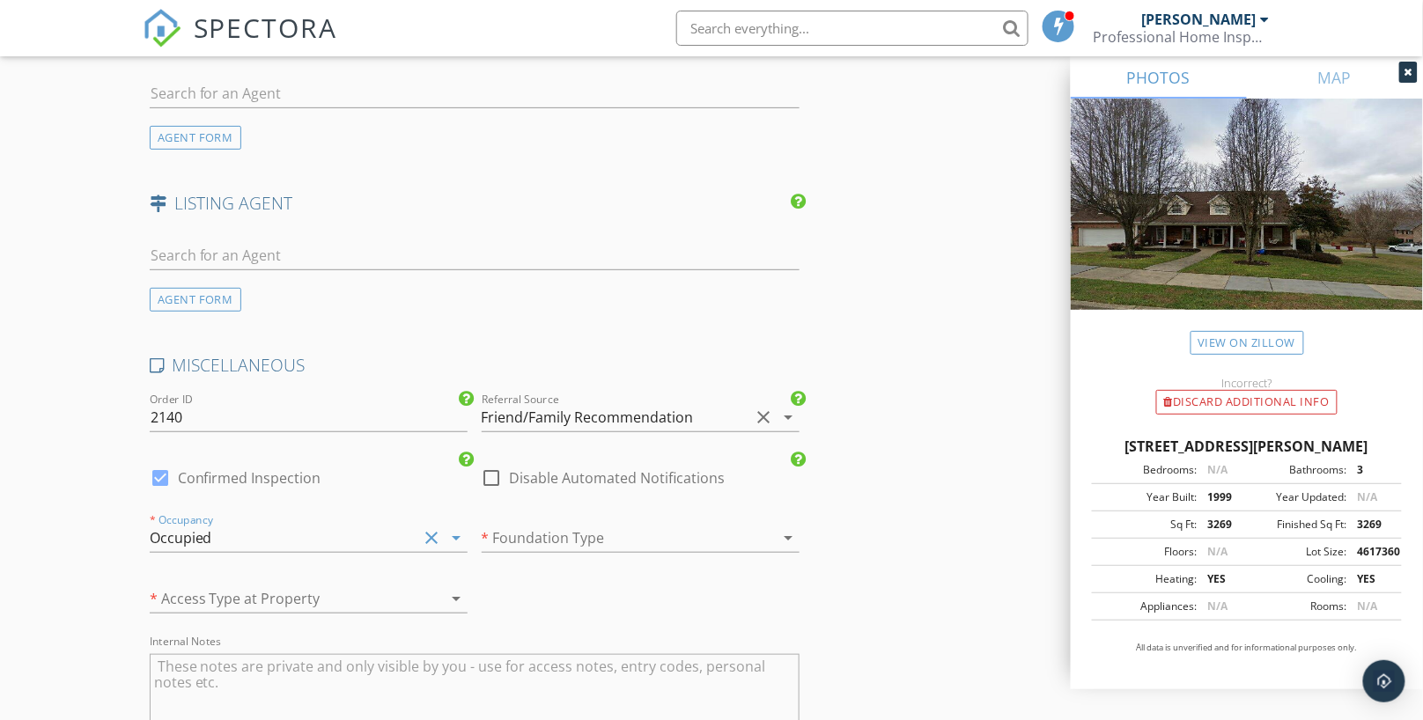
click at [549, 524] on div at bounding box center [616, 538] width 269 height 28
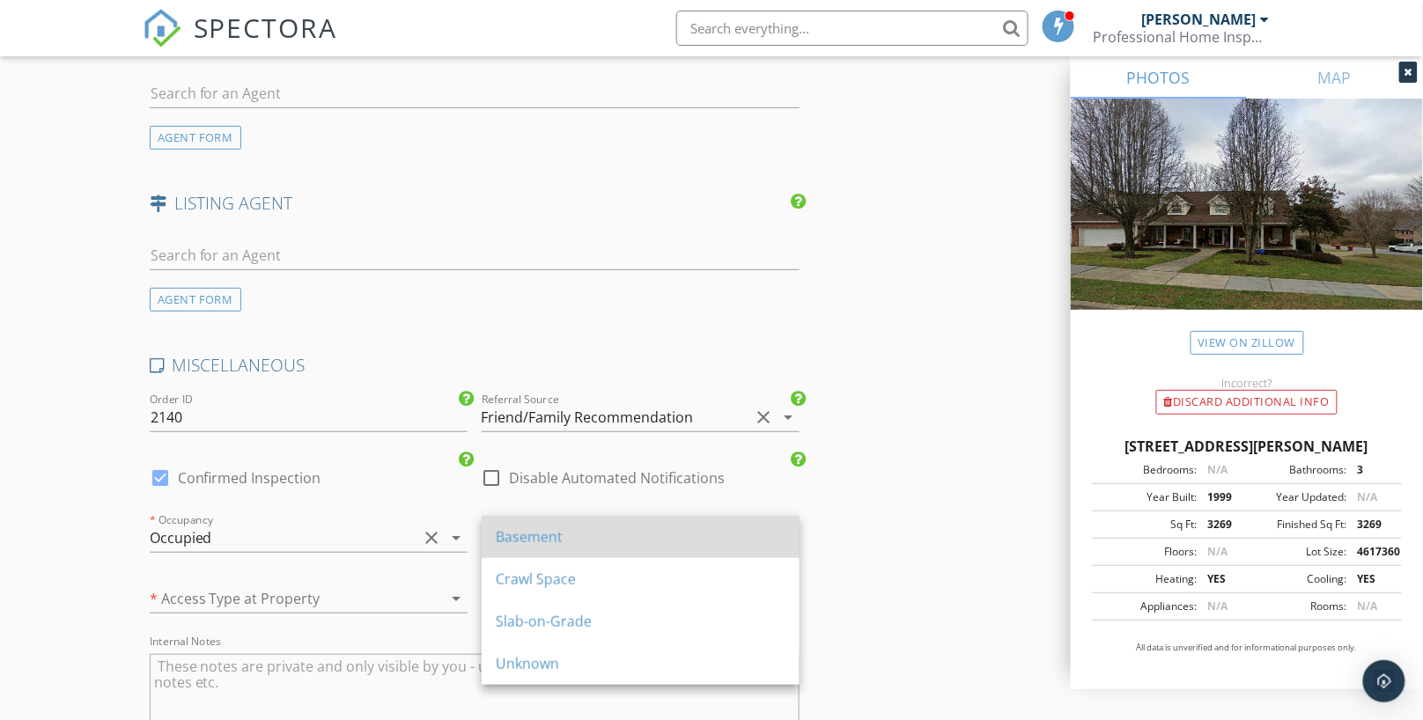
click at [550, 542] on div "Basement" at bounding box center [641, 537] width 290 height 21
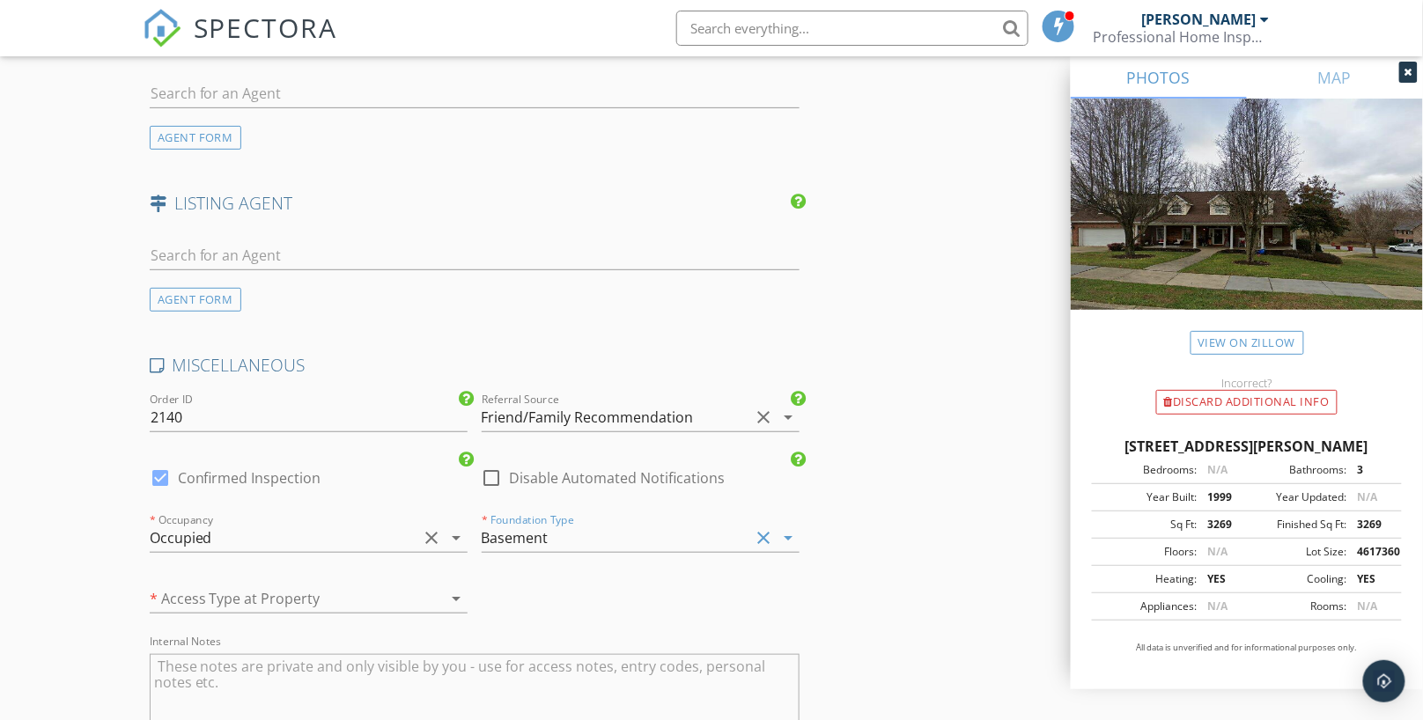
click at [398, 594] on div at bounding box center [284, 599] width 269 height 28
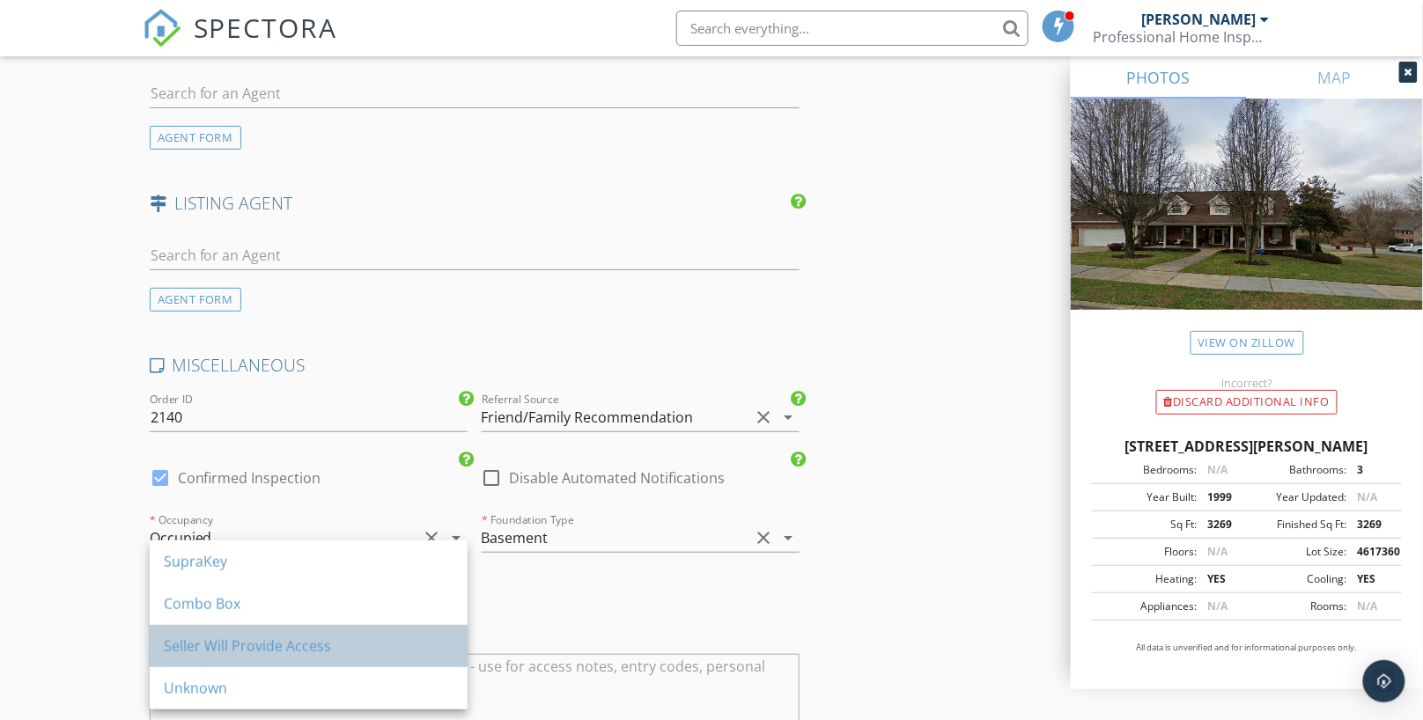
click at [387, 629] on div "Seller Will Provide Access" at bounding box center [309, 646] width 290 height 42
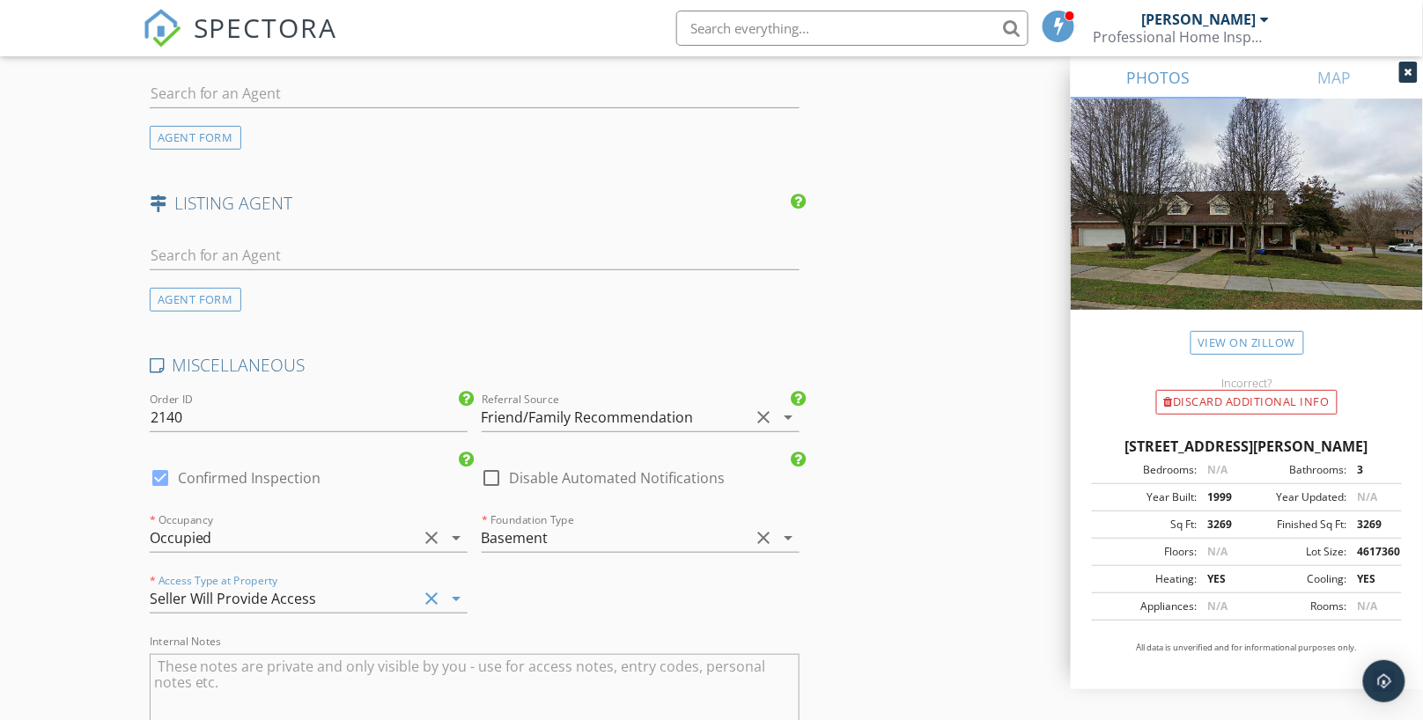
scroll to position [2317, 0]
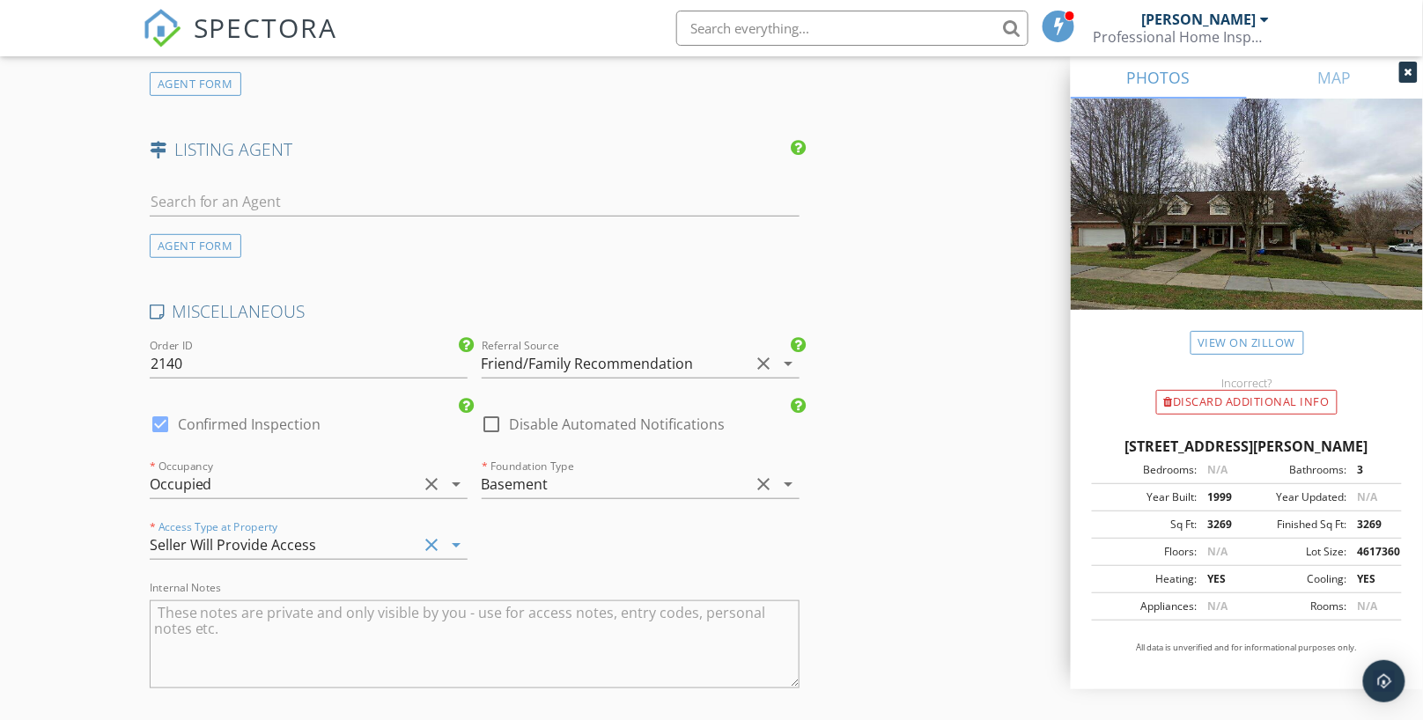
click at [269, 616] on textarea "Internal Notes" at bounding box center [475, 645] width 650 height 88
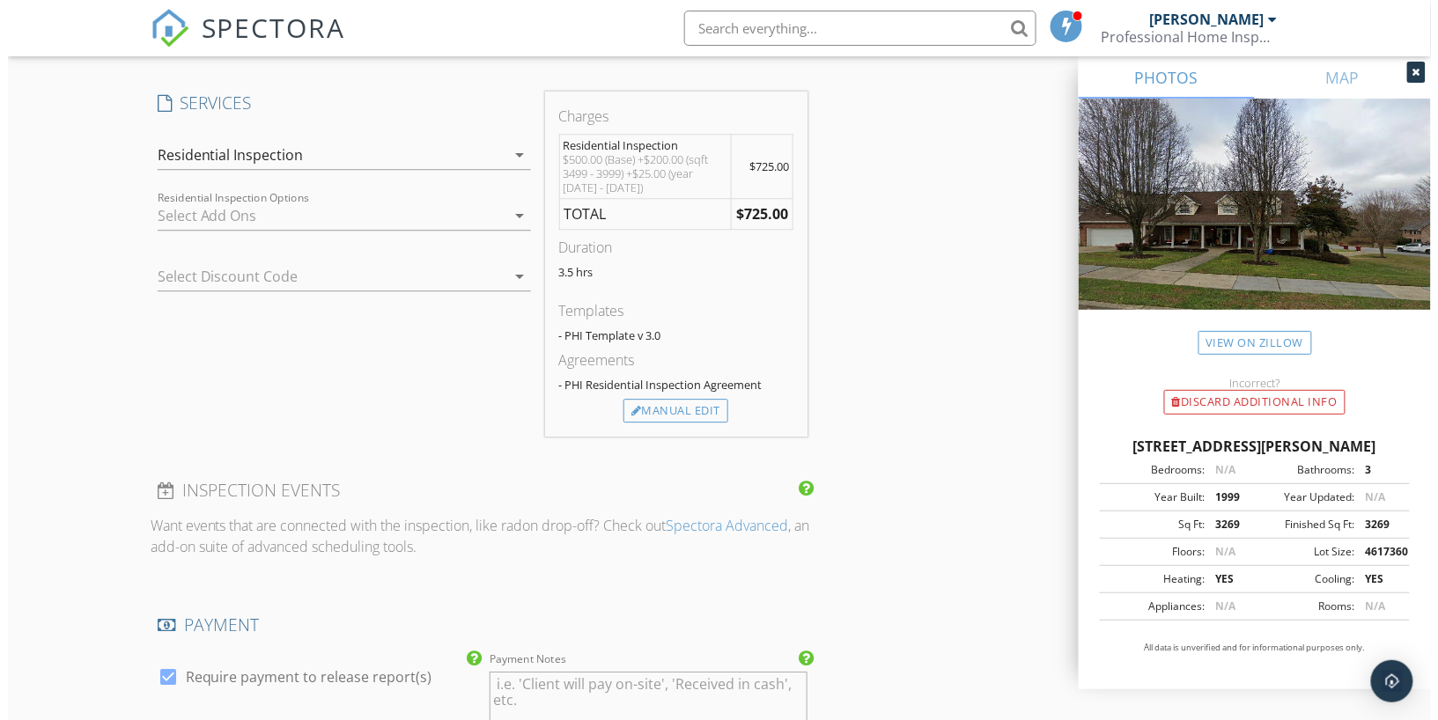
scroll to position [2621, 0]
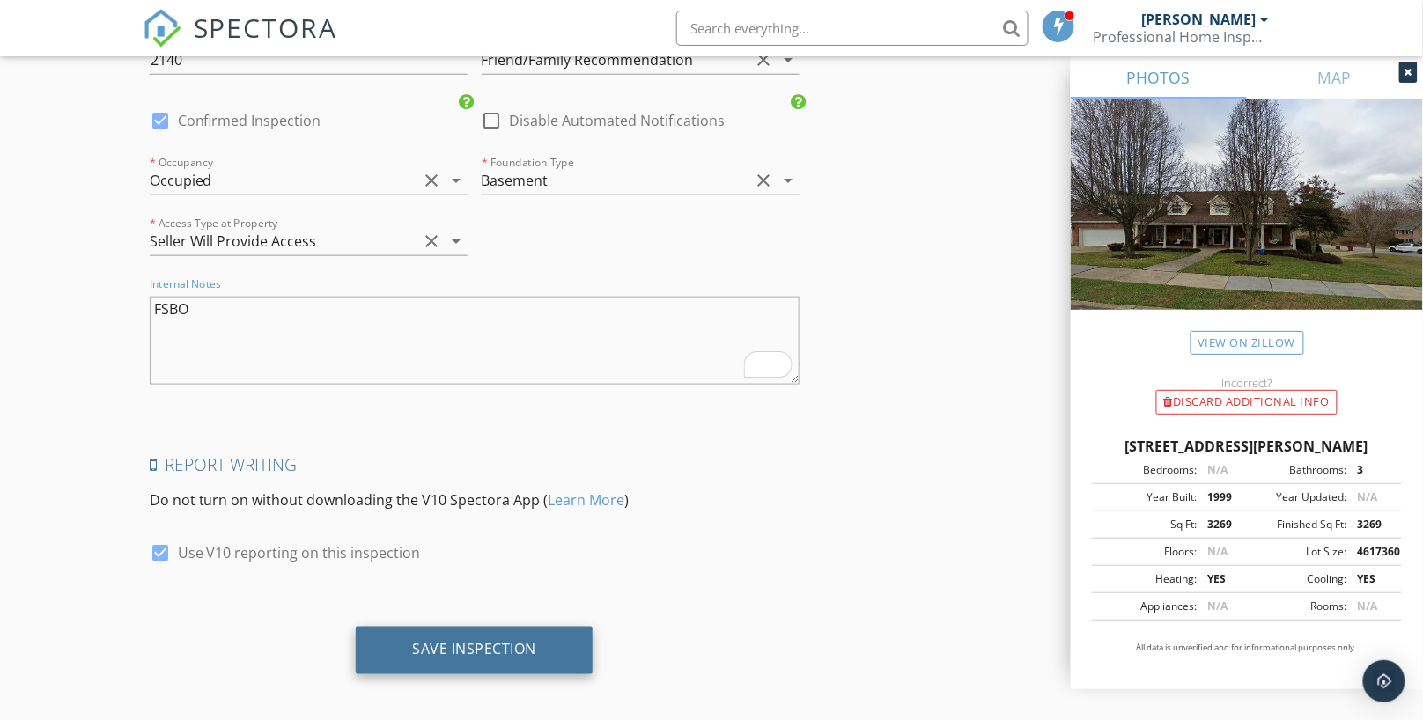
type textarea "FSBO"
click at [498, 641] on div "Save Inspection" at bounding box center [474, 650] width 124 height 18
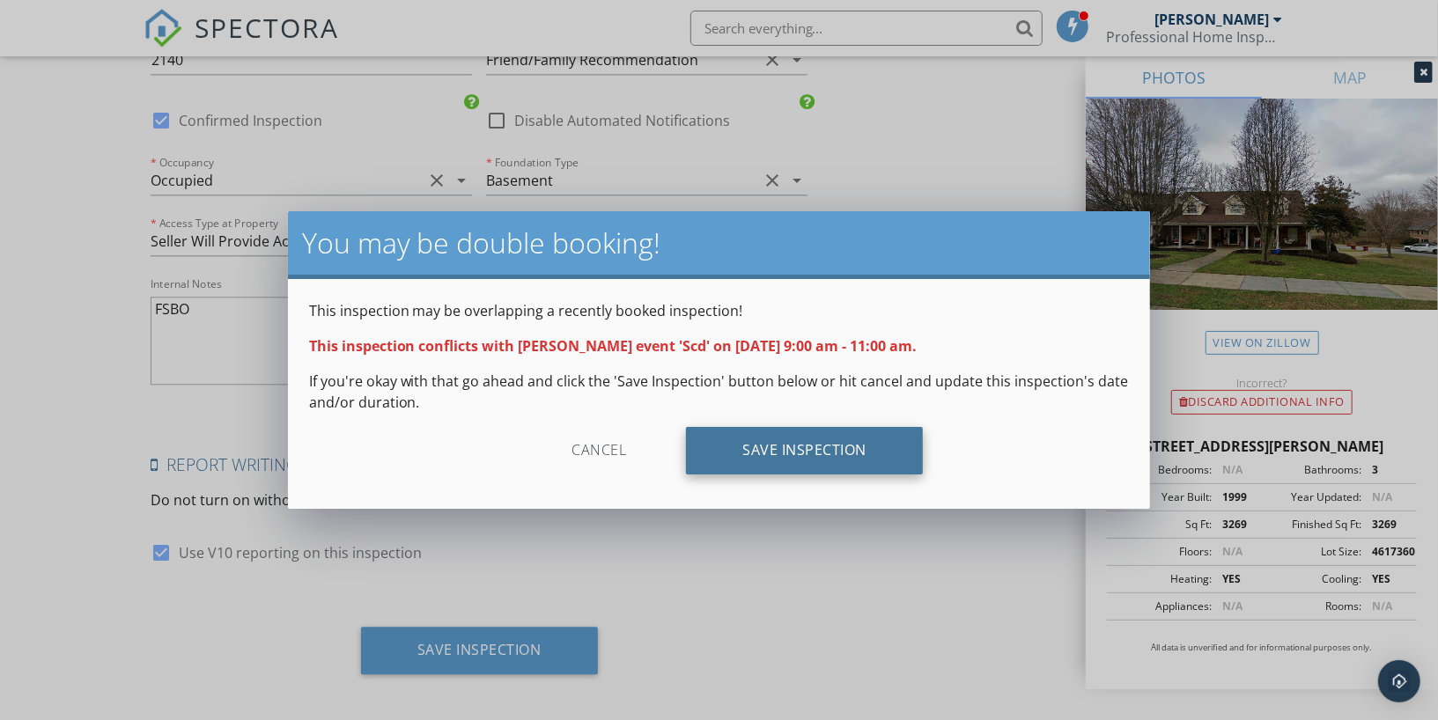
click at [746, 437] on div "Save Inspection" at bounding box center [804, 451] width 237 height 48
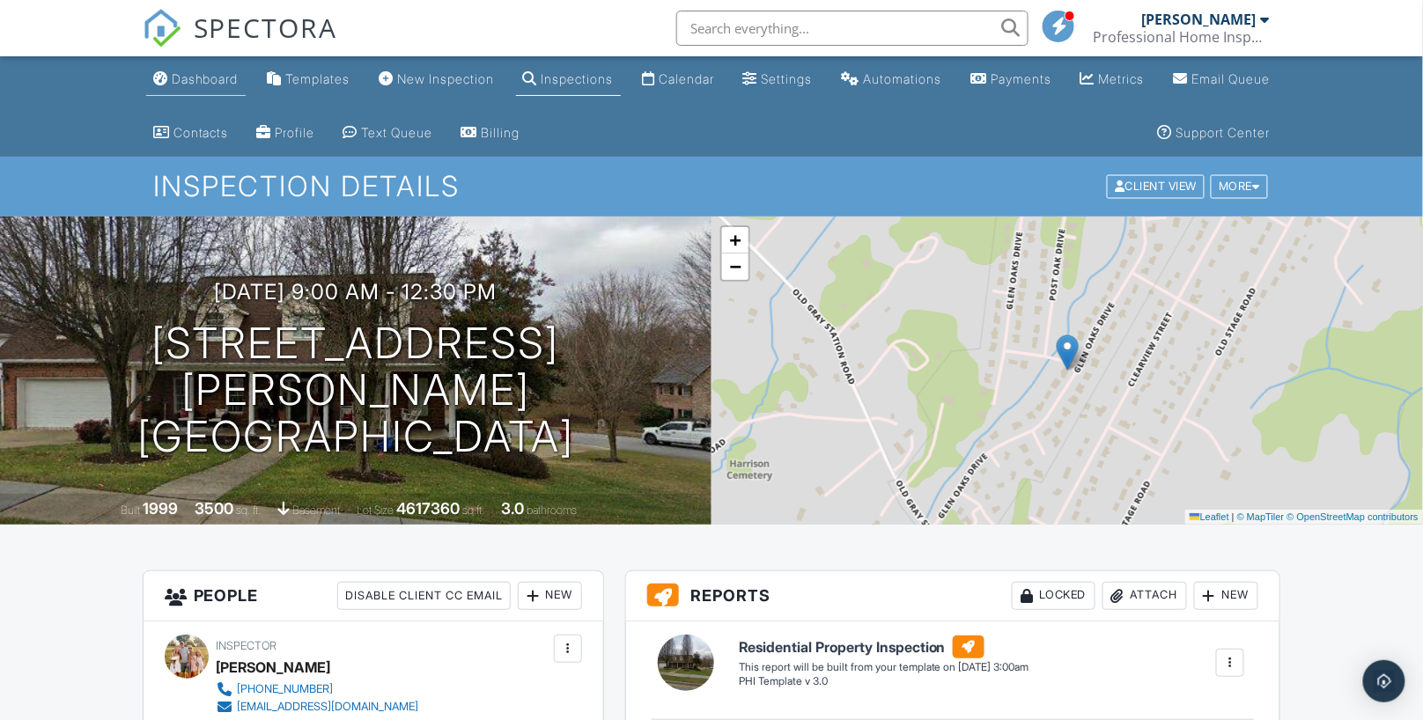
click at [219, 81] on div "Dashboard" at bounding box center [205, 78] width 67 height 15
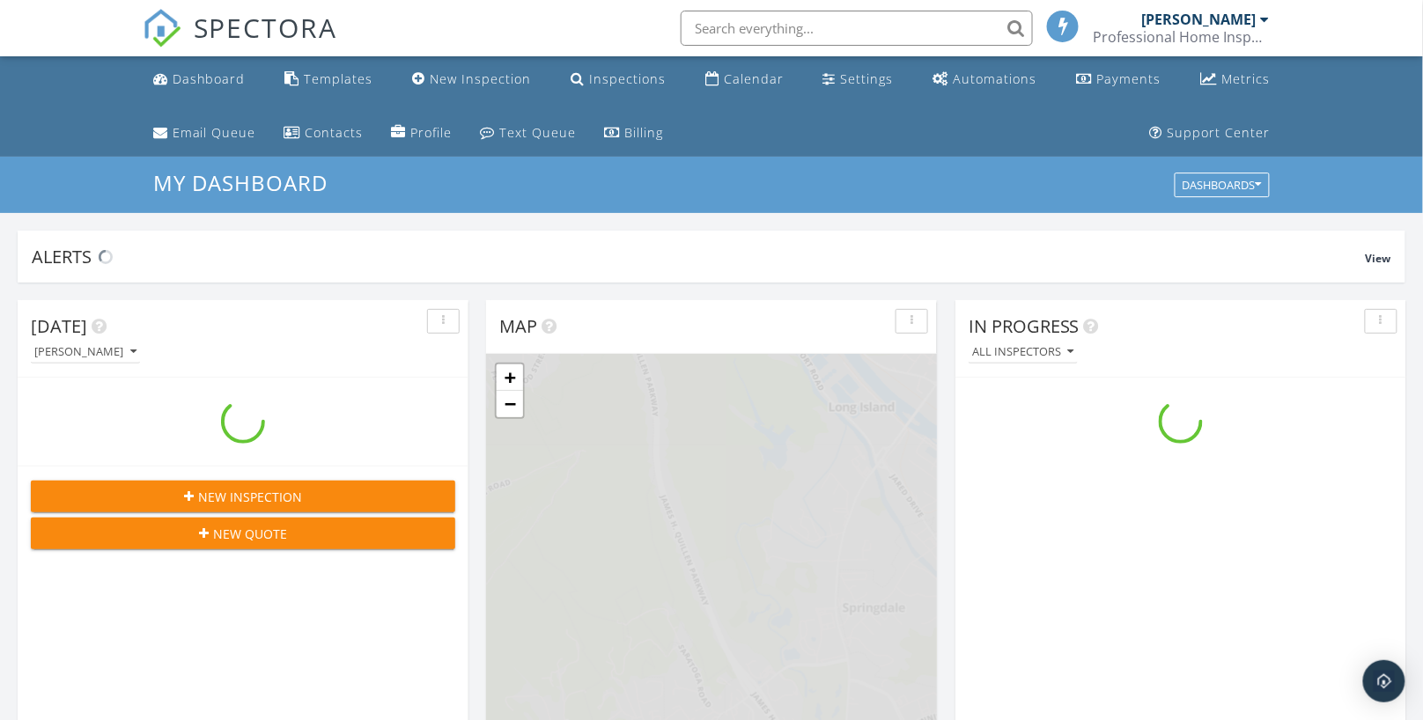
scroll to position [1633, 1454]
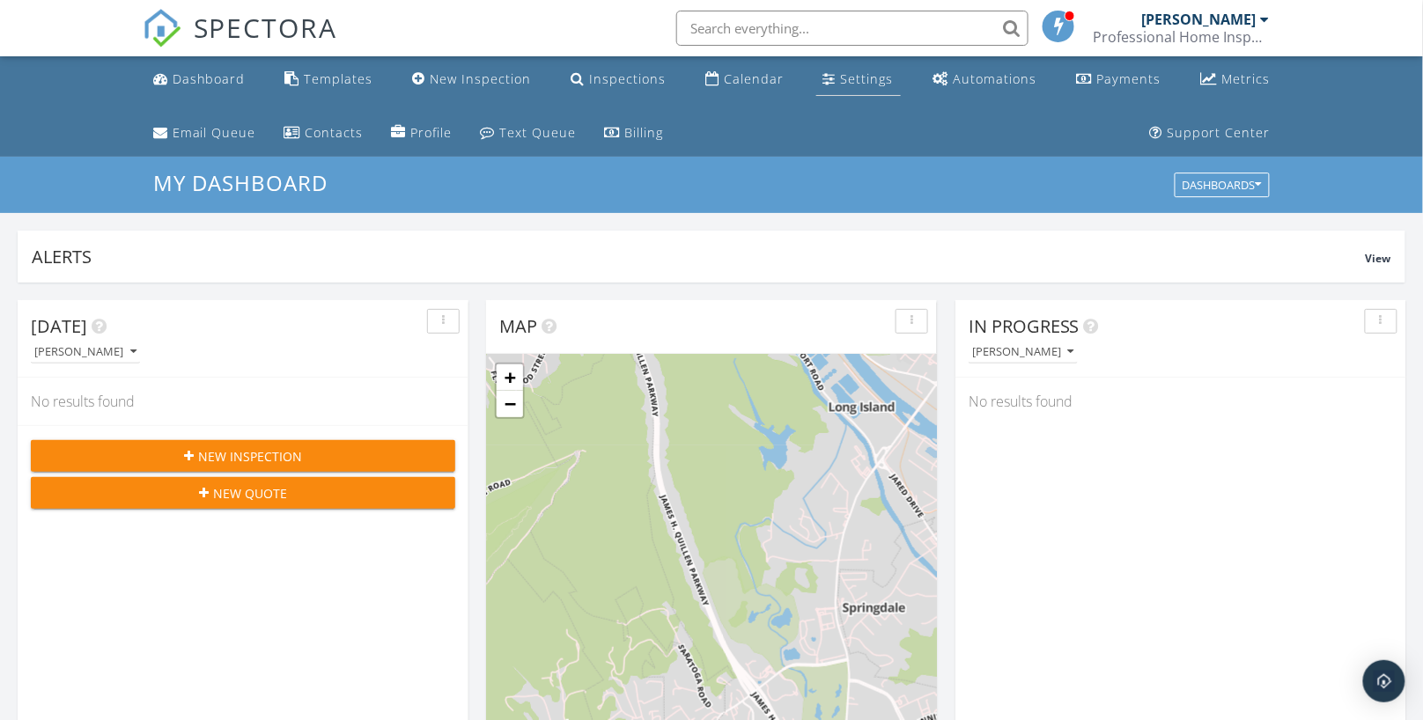
click at [866, 77] on div "Settings" at bounding box center [867, 78] width 53 height 17
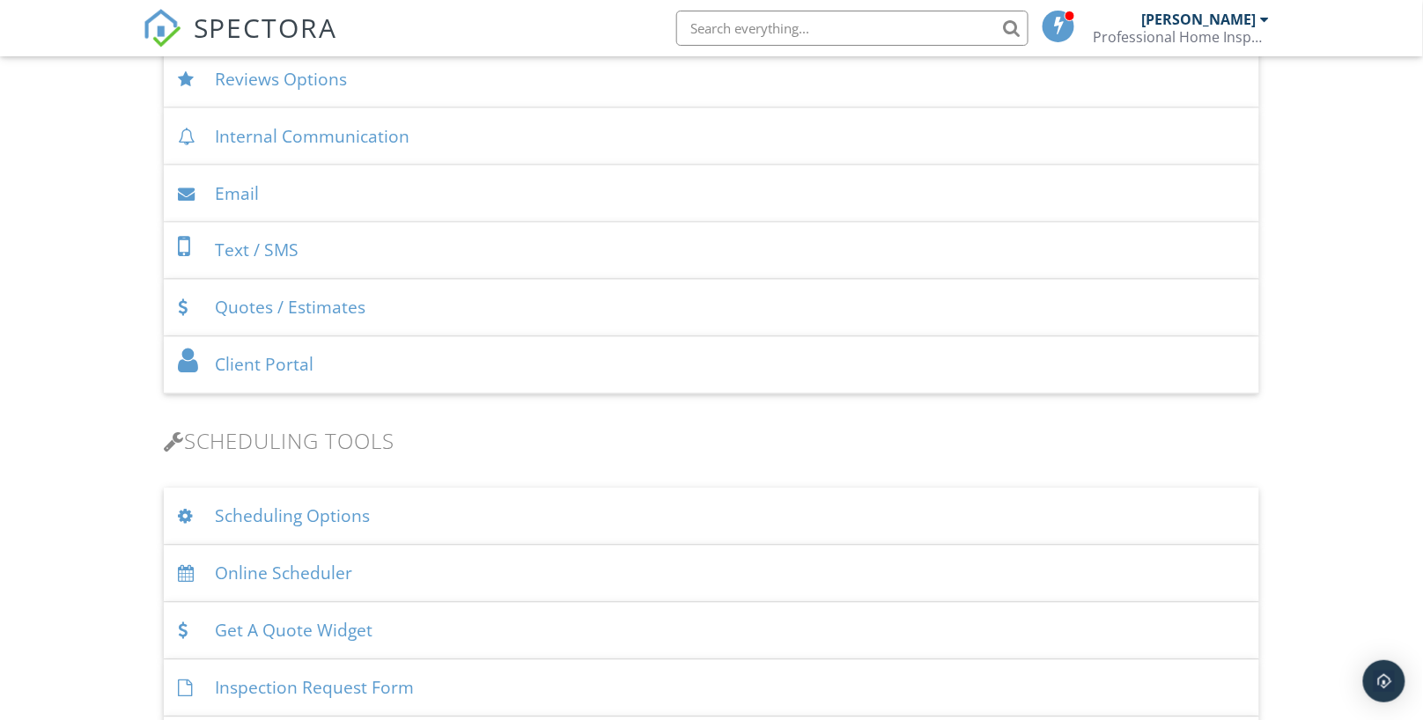
scroll to position [835, 0]
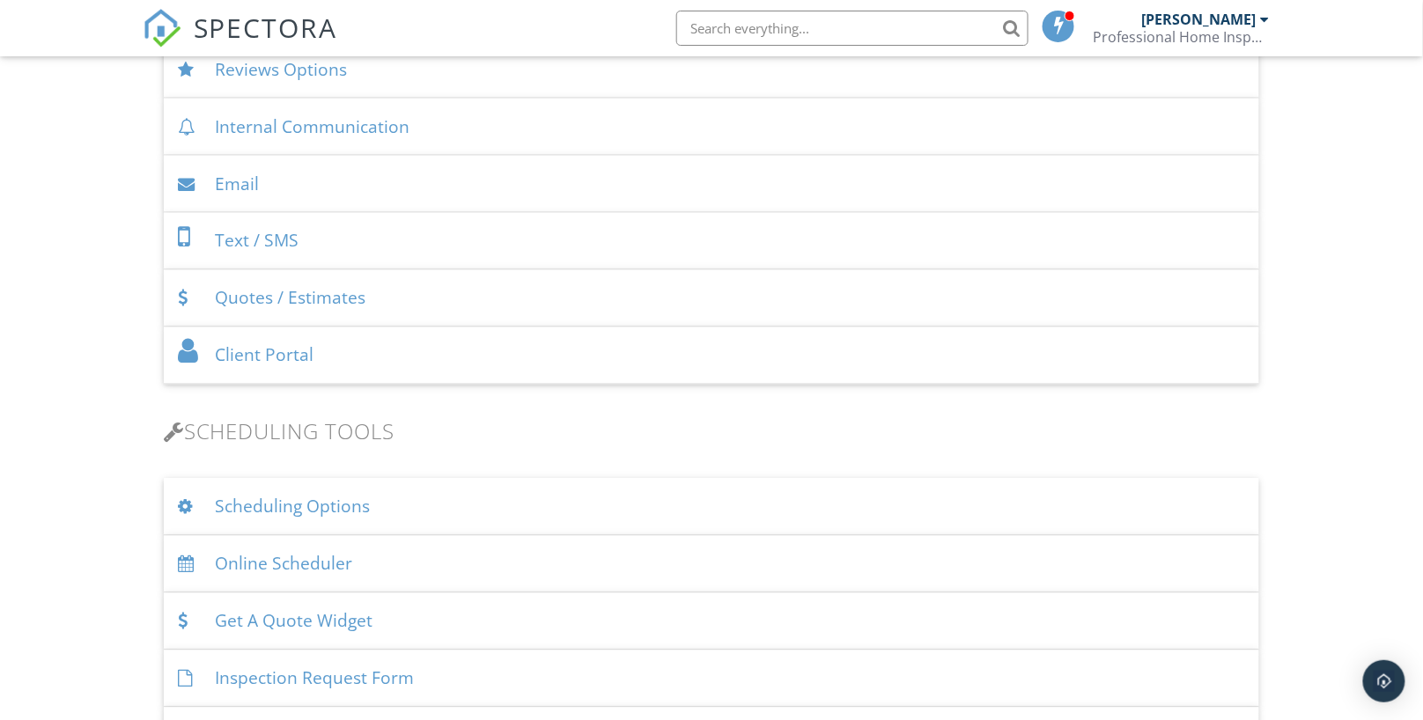
click at [510, 492] on div "Scheduling Options" at bounding box center [712, 507] width 1096 height 57
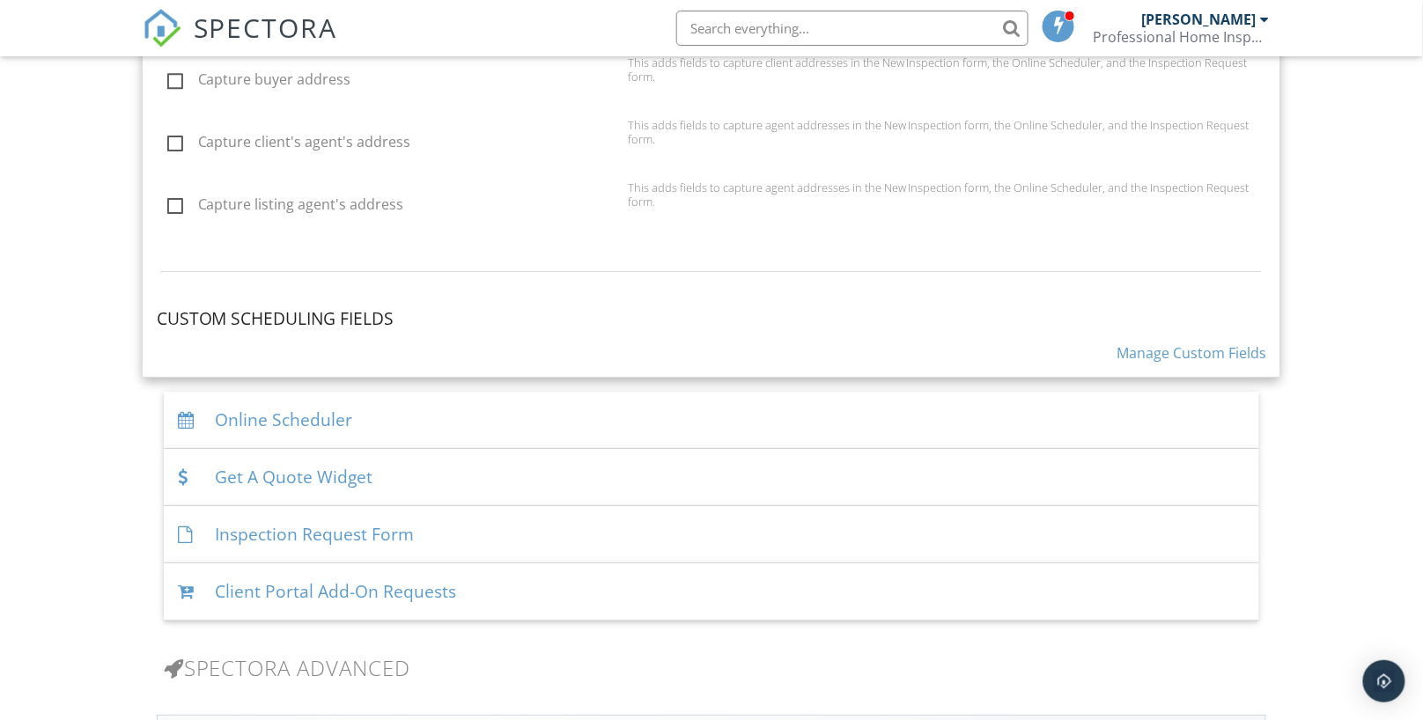
scroll to position [1827, 0]
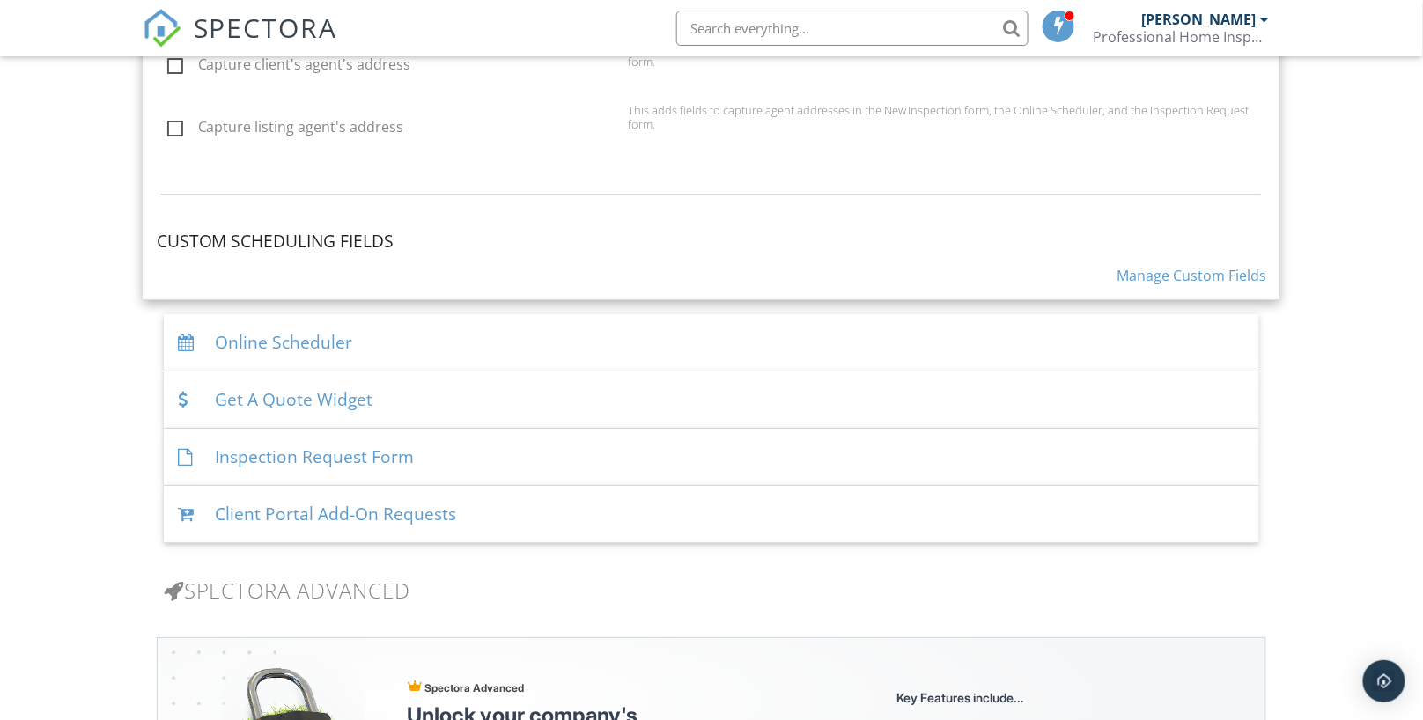
click at [531, 336] on div "Online Scheduler" at bounding box center [712, 342] width 1096 height 57
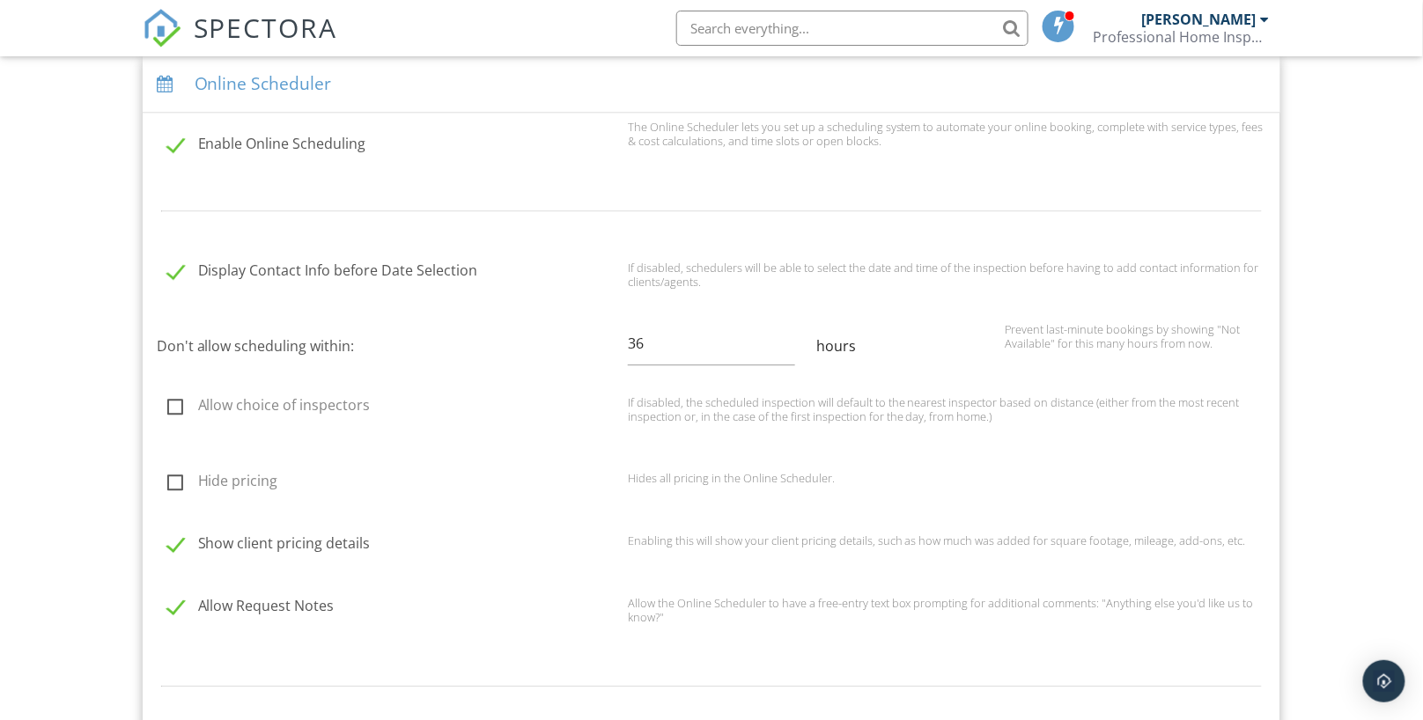
scroll to position [1328, 0]
click at [791, 343] on input "35" at bounding box center [711, 345] width 167 height 43
click at [791, 343] on input "34" at bounding box center [711, 345] width 167 height 43
click at [791, 343] on input "33" at bounding box center [711, 345] width 167 height 43
click at [791, 343] on input "32" at bounding box center [711, 345] width 167 height 43
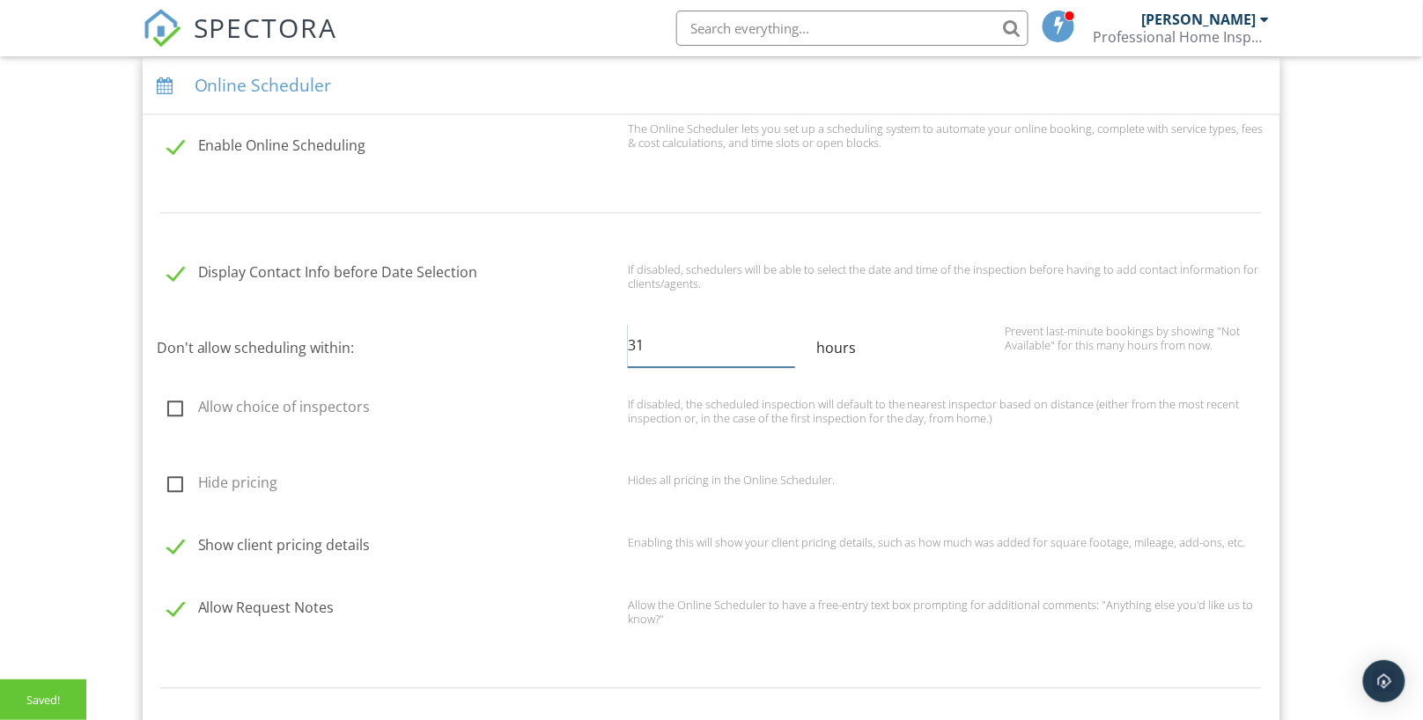
click at [791, 343] on input "31" at bounding box center [711, 345] width 167 height 43
click at [791, 343] on input "30" at bounding box center [711, 345] width 167 height 43
click at [786, 342] on input "29" at bounding box center [711, 345] width 167 height 43
click at [786, 342] on input "28" at bounding box center [711, 345] width 167 height 43
click at [786, 342] on input "27" at bounding box center [711, 345] width 167 height 43
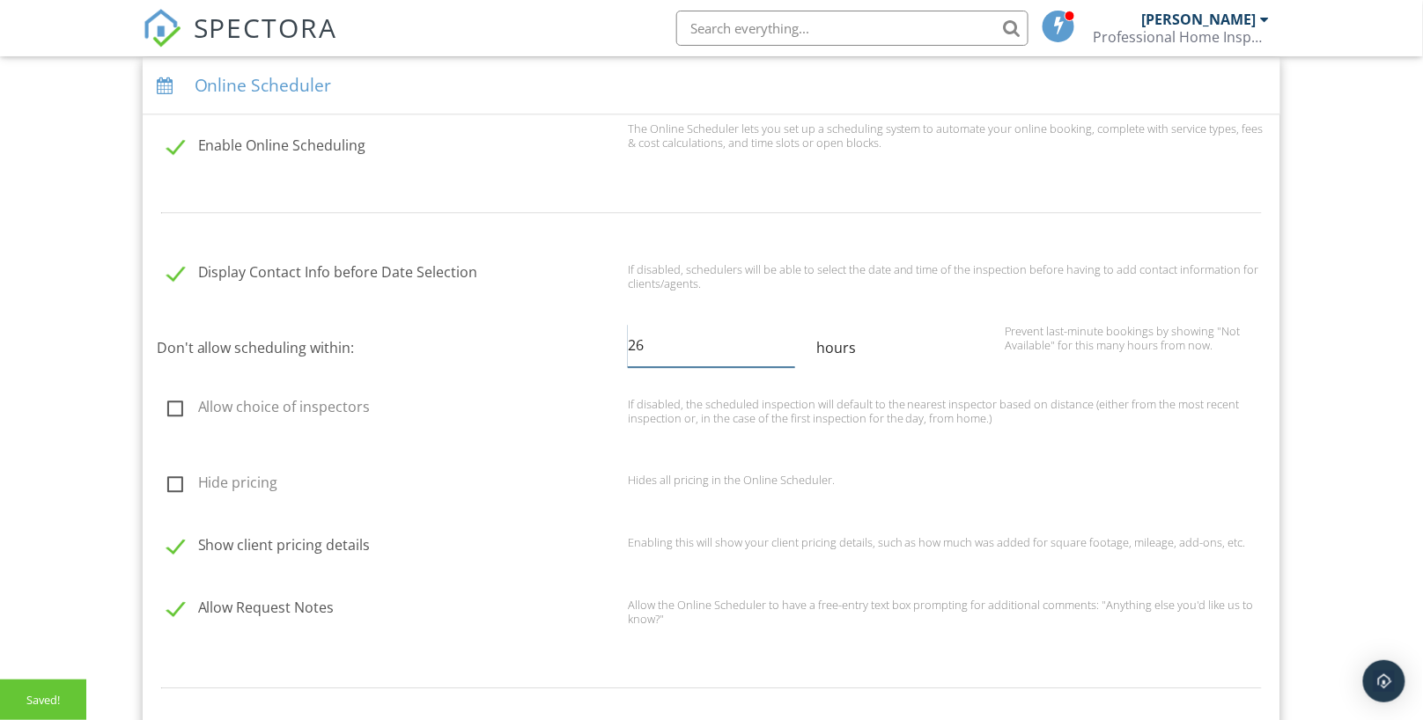
click at [786, 342] on input "26" at bounding box center [711, 345] width 167 height 43
click at [786, 342] on input "25" at bounding box center [711, 345] width 167 height 43
type input "24"
click at [786, 342] on input "24" at bounding box center [711, 345] width 167 height 43
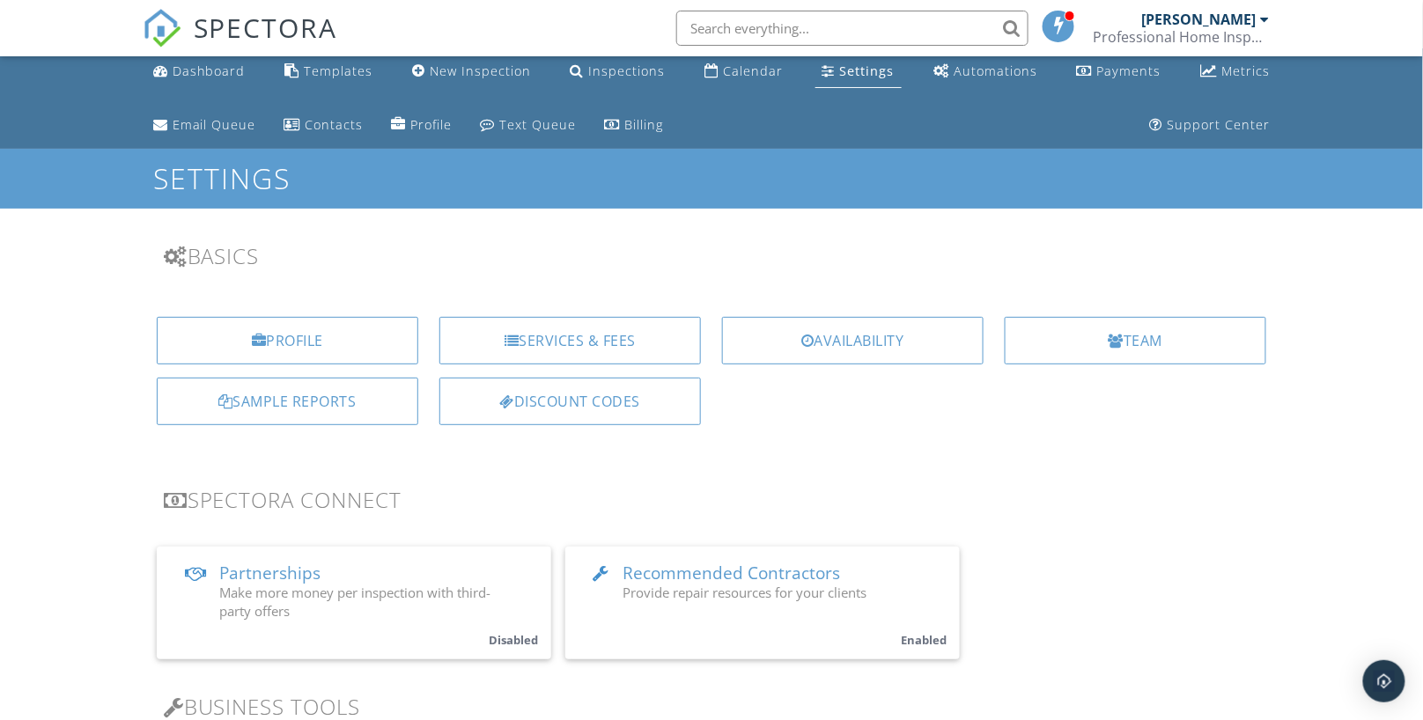
scroll to position [0, 0]
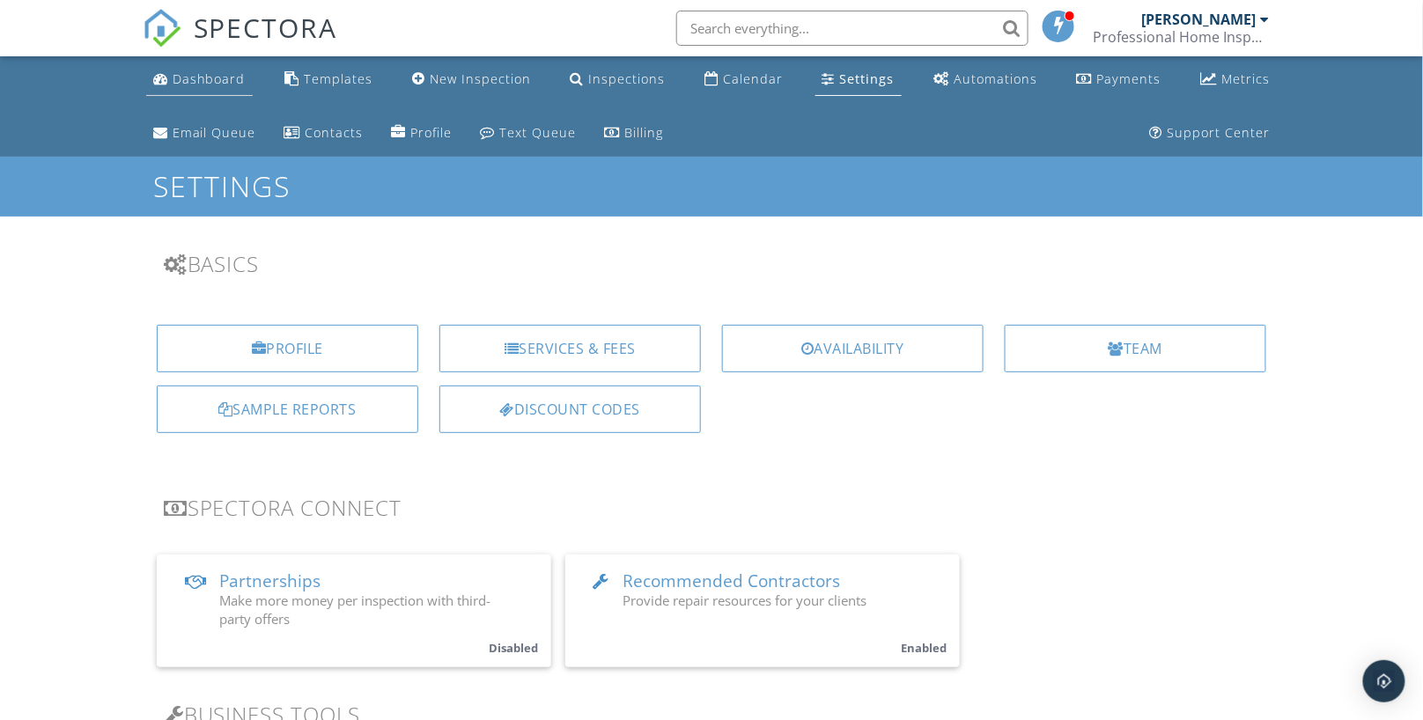
click at [235, 79] on div "Dashboard" at bounding box center [209, 78] width 73 height 17
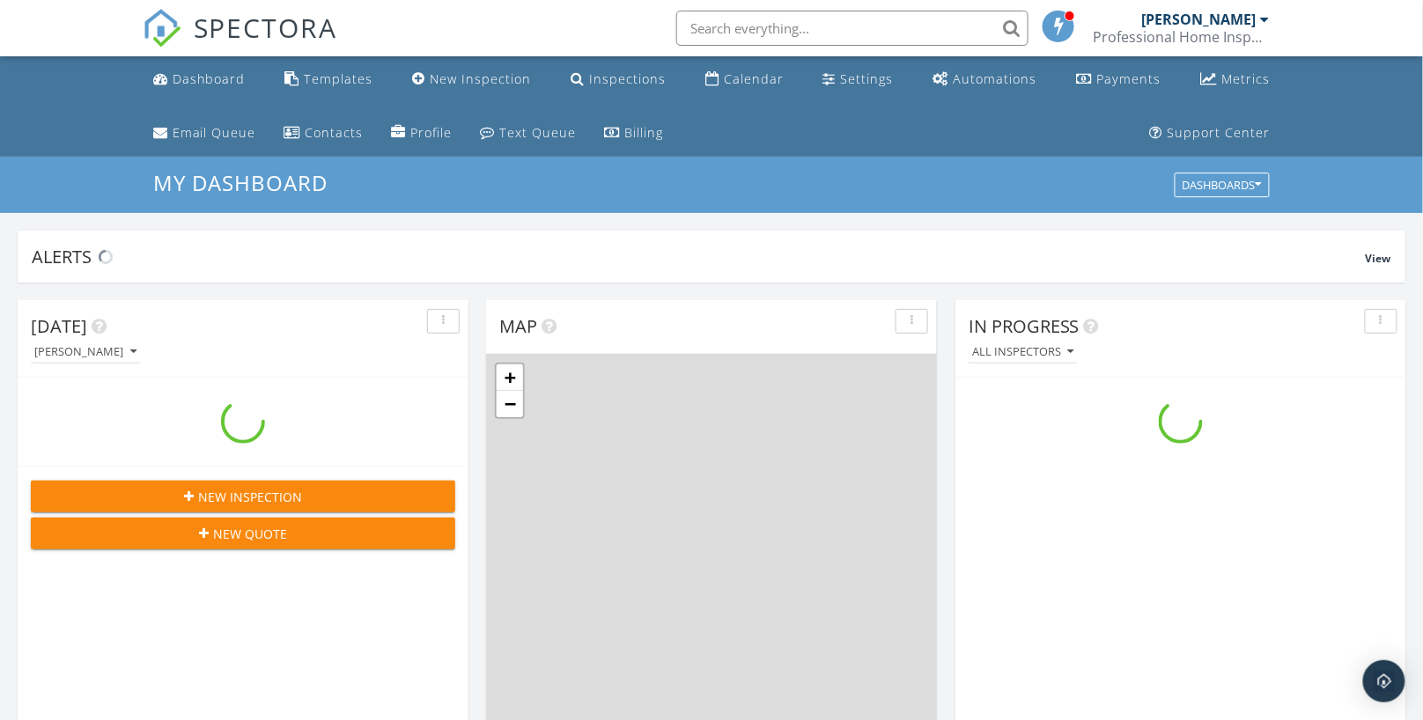
scroll to position [1633, 1454]
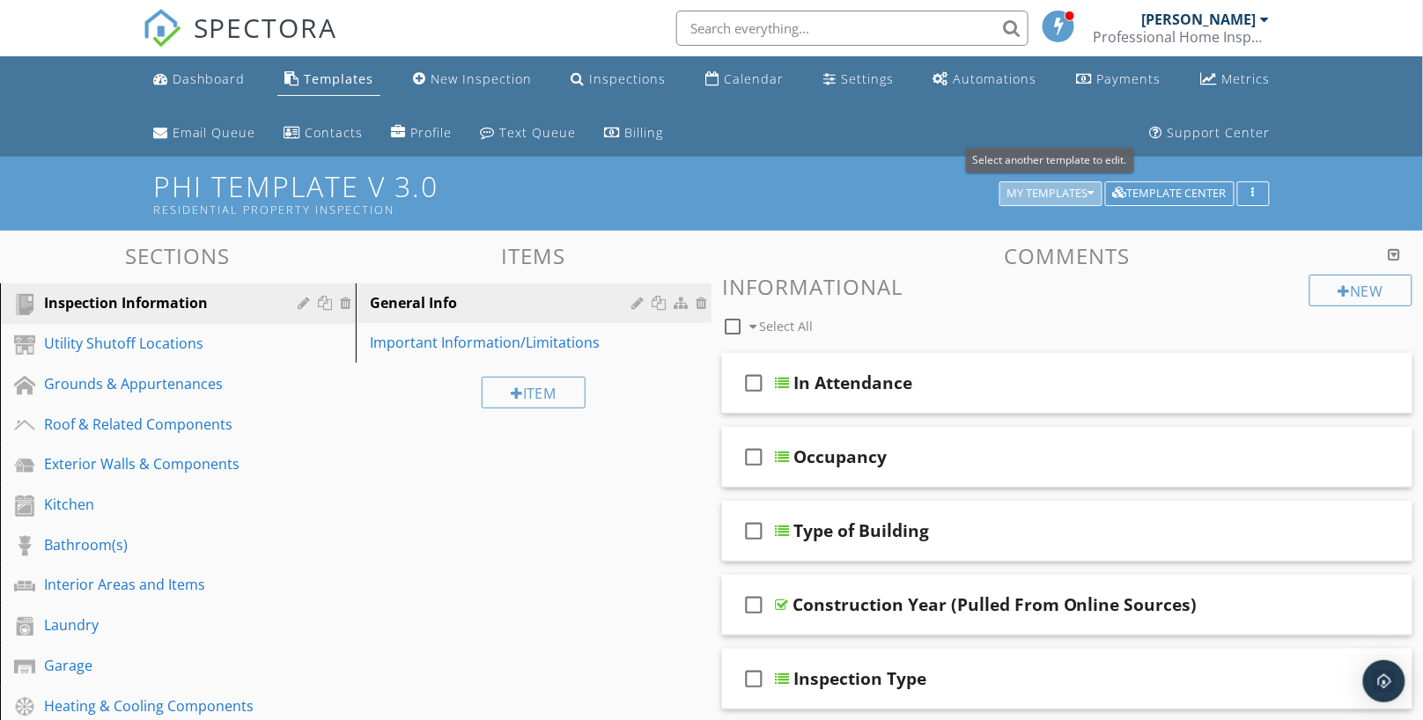
click at [1026, 195] on div "My Templates" at bounding box center [1050, 194] width 87 height 12
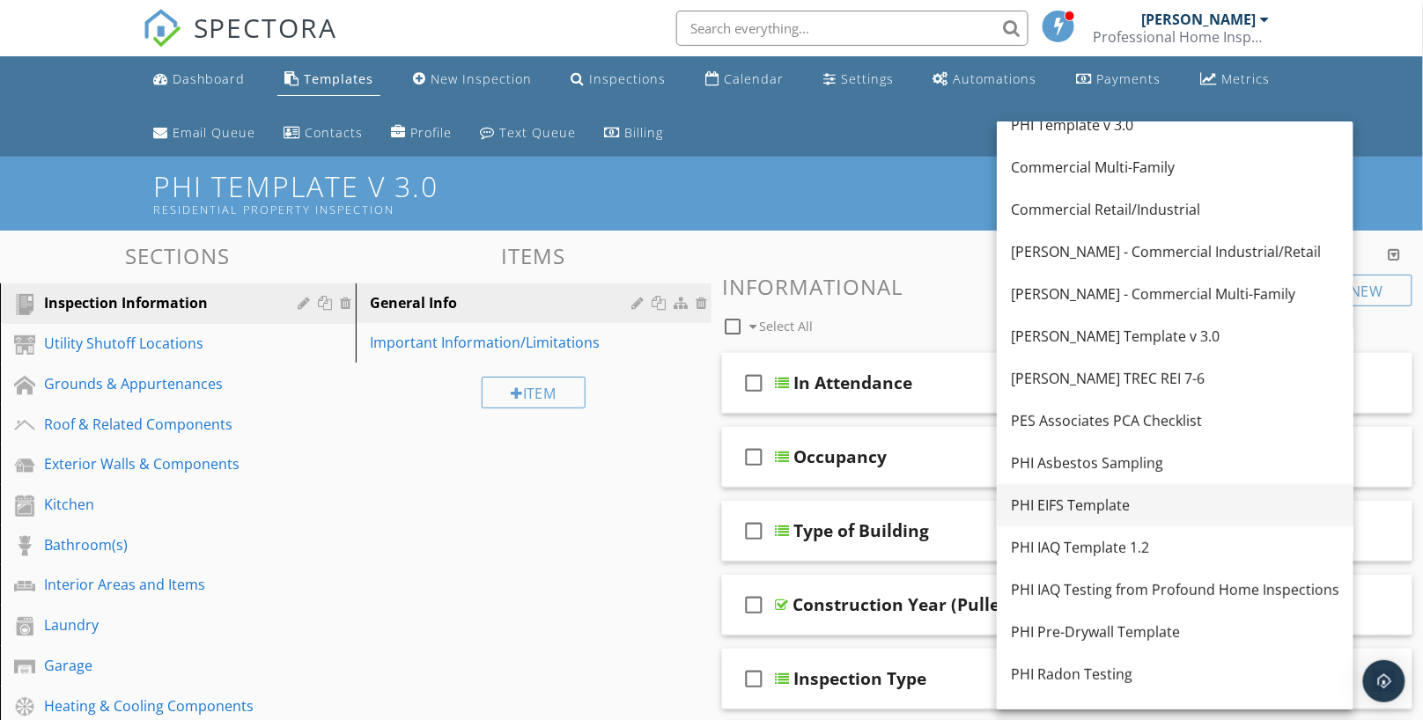
scroll to position [18, 0]
click at [1092, 552] on div "PHI IAQ Template 1.2" at bounding box center [1175, 547] width 328 height 21
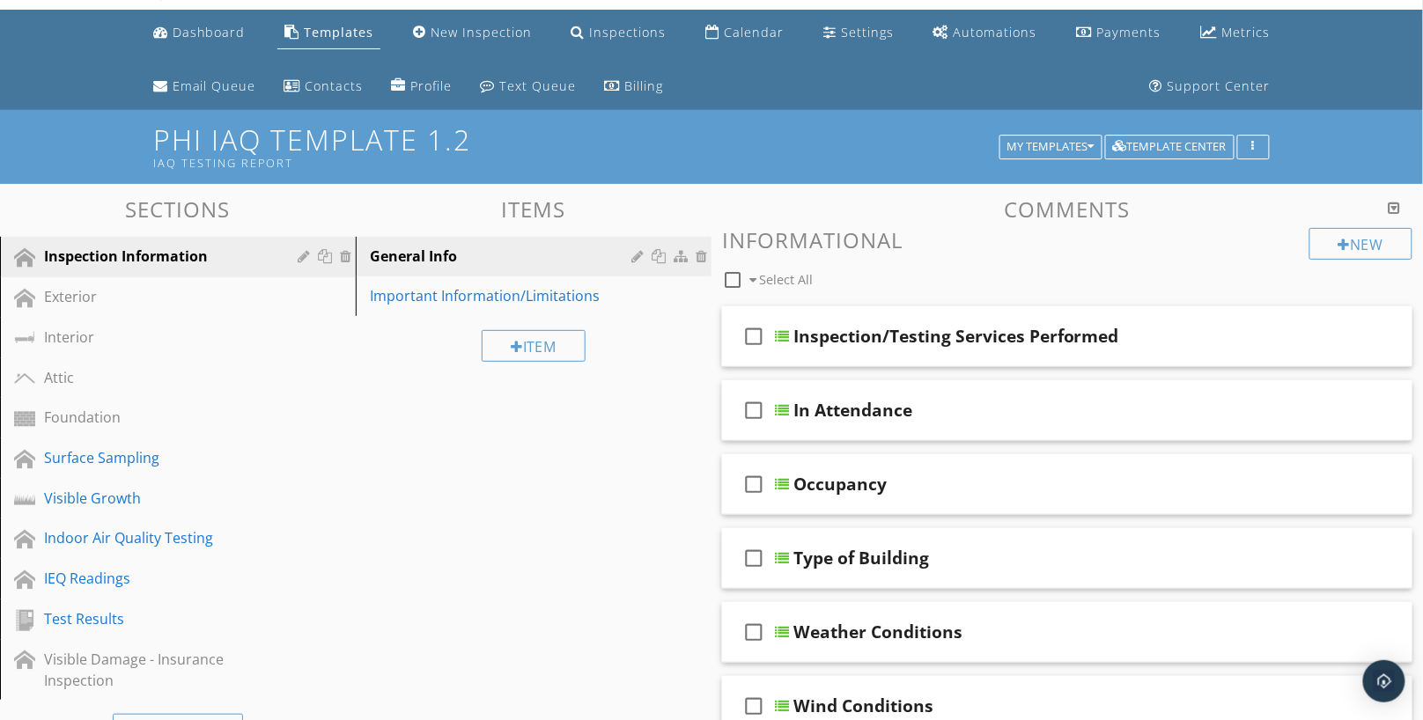
scroll to position [0, 0]
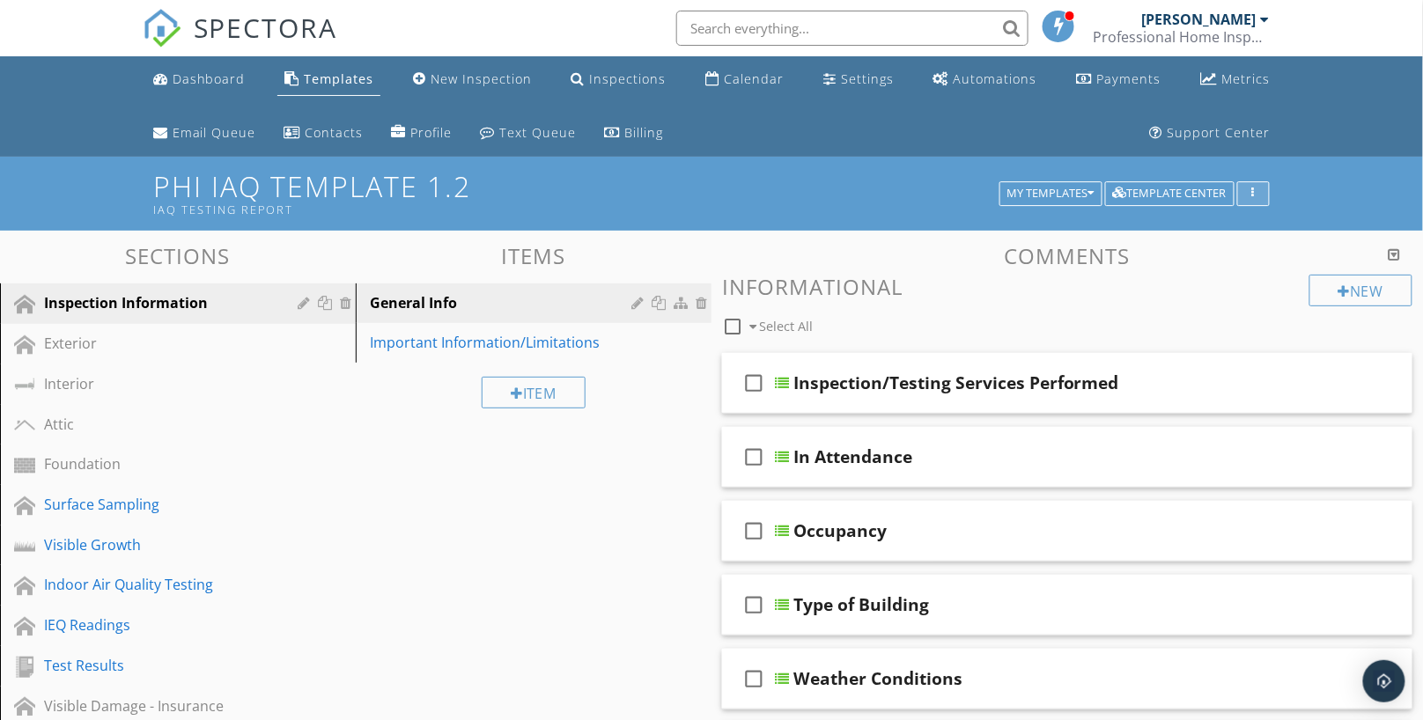
click at [1254, 186] on button "button" at bounding box center [1253, 193] width 33 height 25
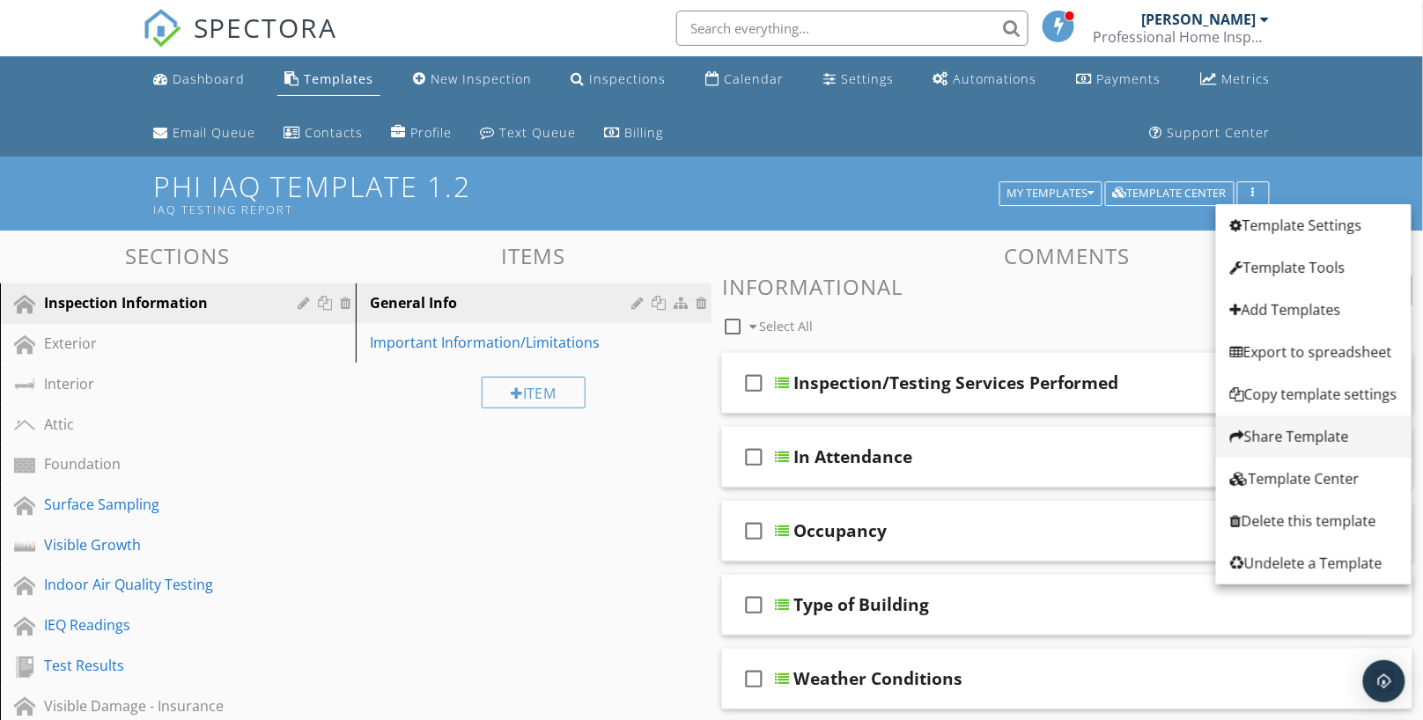
click at [1291, 434] on div "Share Template" at bounding box center [1313, 436] width 167 height 21
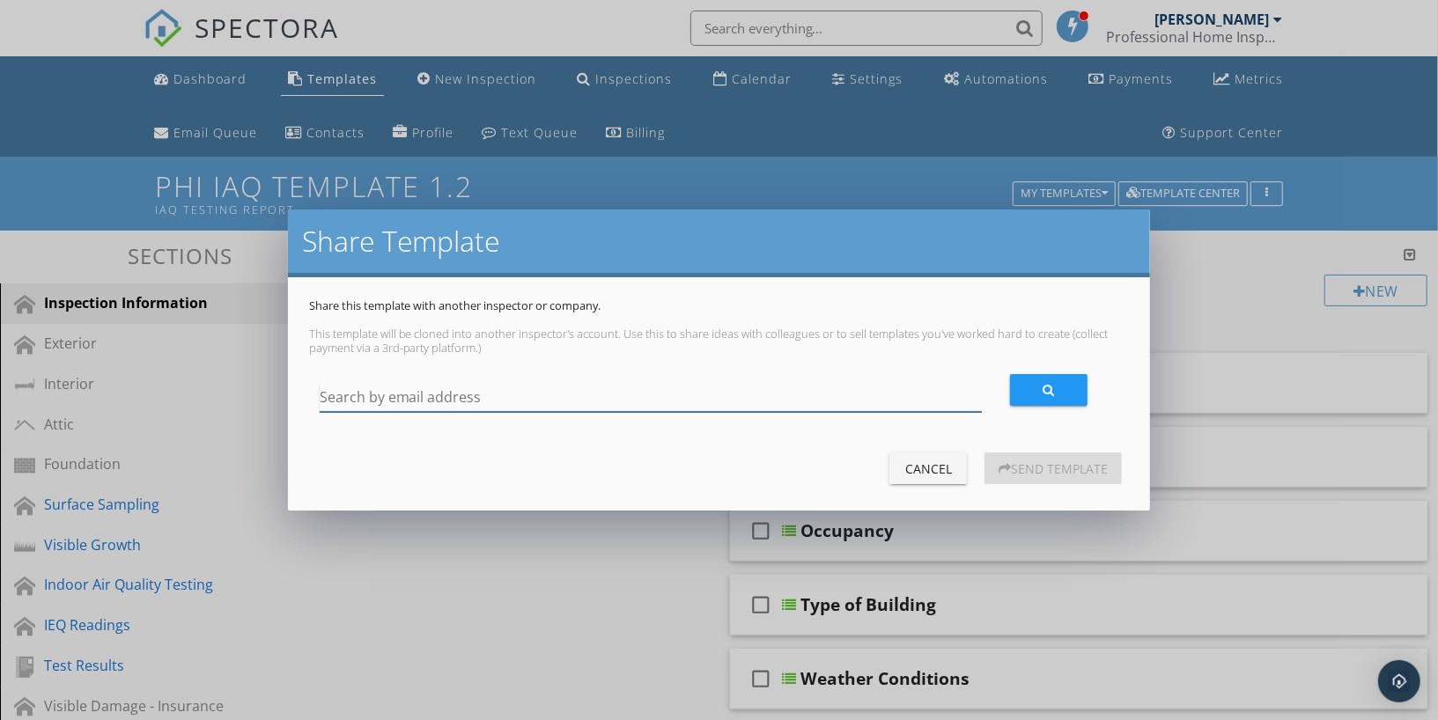
click at [615, 401] on input "Search by email address" at bounding box center [651, 397] width 662 height 29
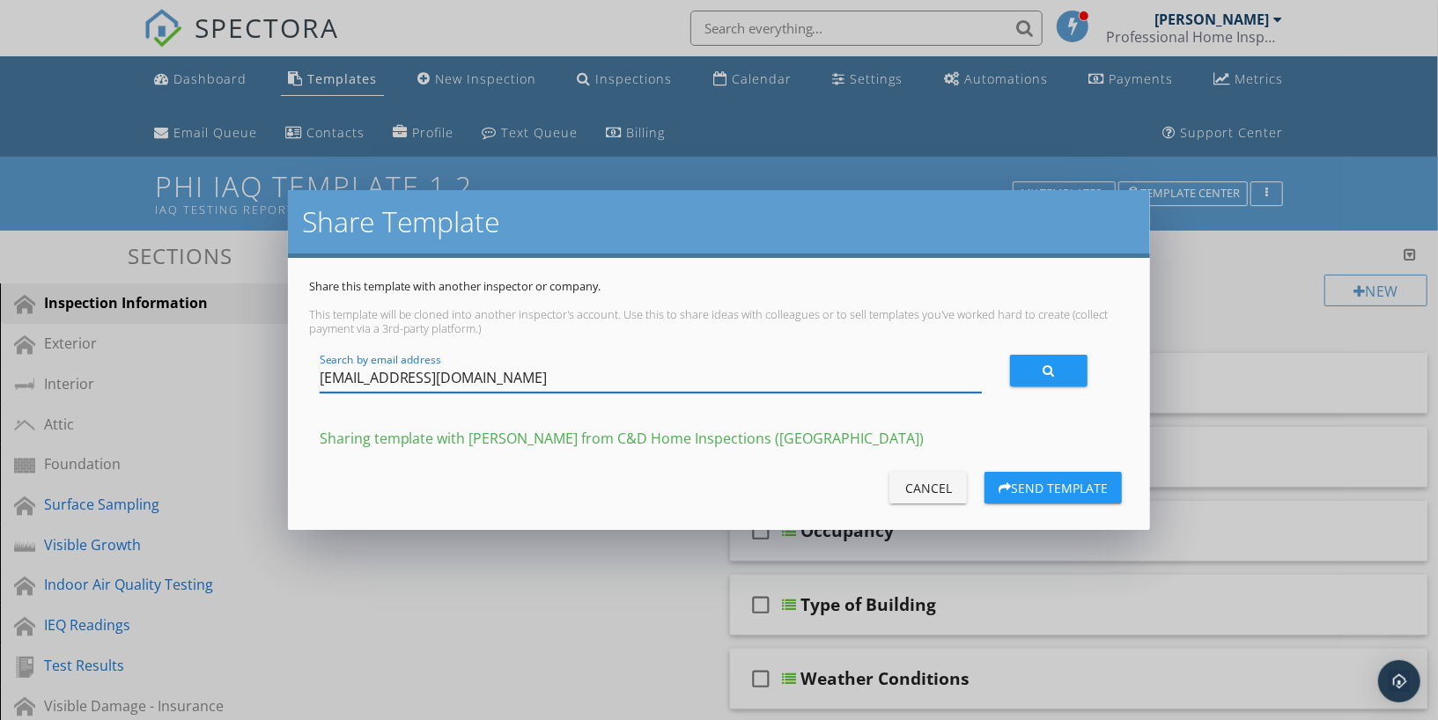
type input "[EMAIL_ADDRESS][DOMAIN_NAME]"
click at [1049, 490] on div "Send Template" at bounding box center [1053, 488] width 109 height 18
